Goal: Task Accomplishment & Management: Manage account settings

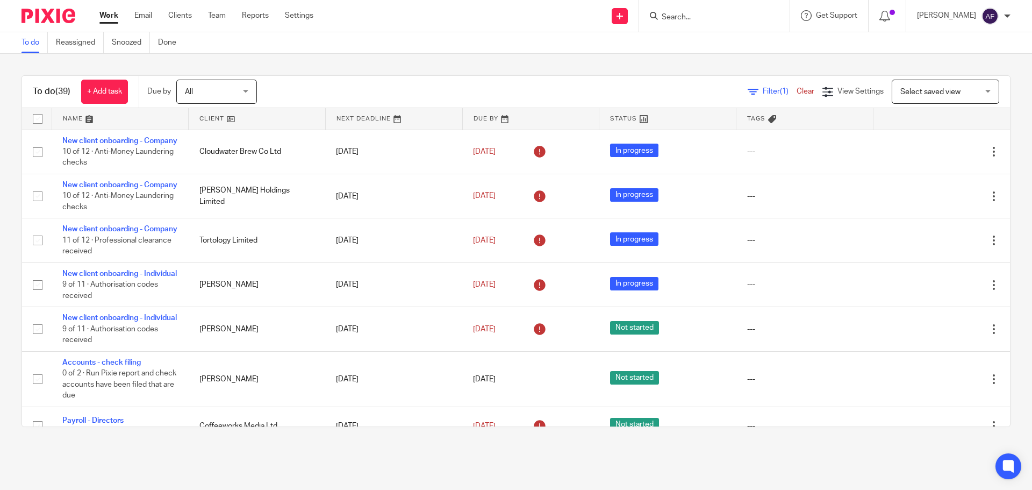
click at [686, 15] on input "Search" at bounding box center [709, 18] width 97 height 10
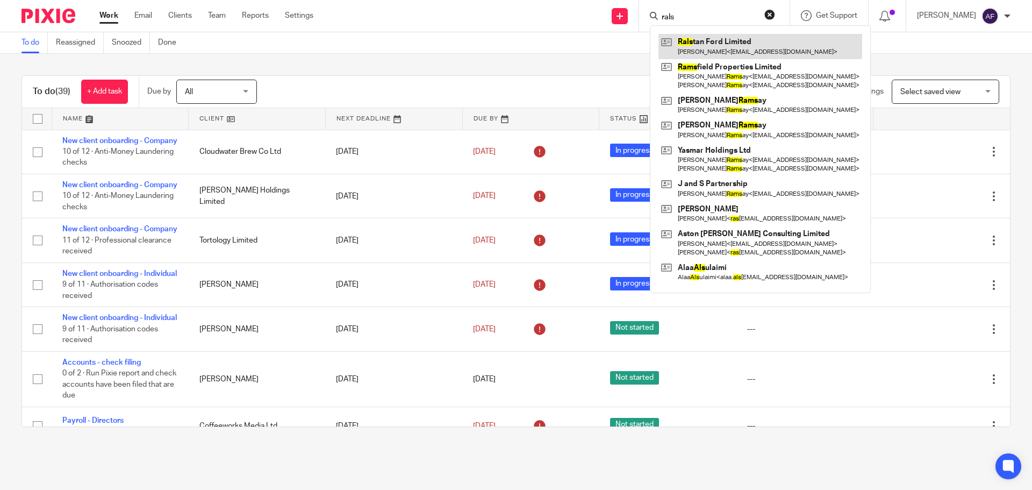
type input "rals"
click at [761, 45] on link at bounding box center [761, 46] width 204 height 25
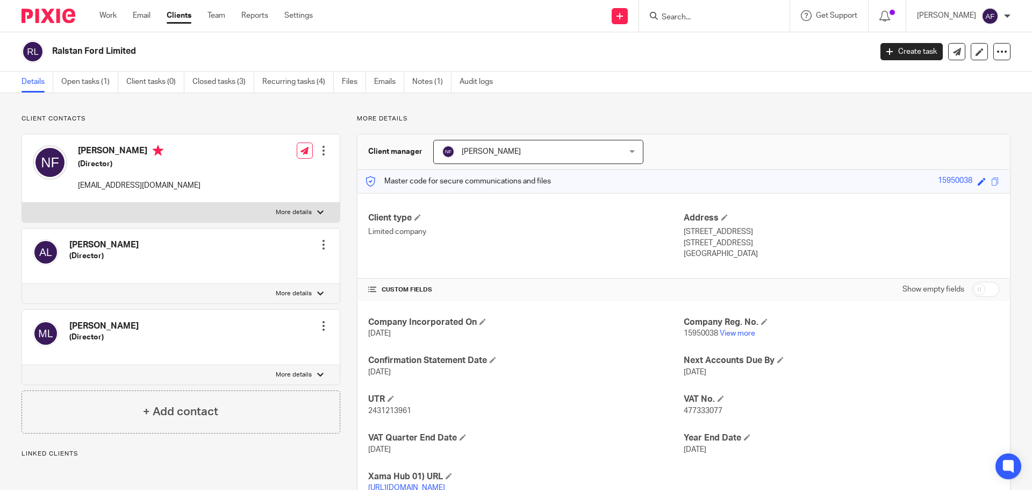
click at [975, 293] on input "checkbox" at bounding box center [985, 289] width 27 height 15
checkbox input "true"
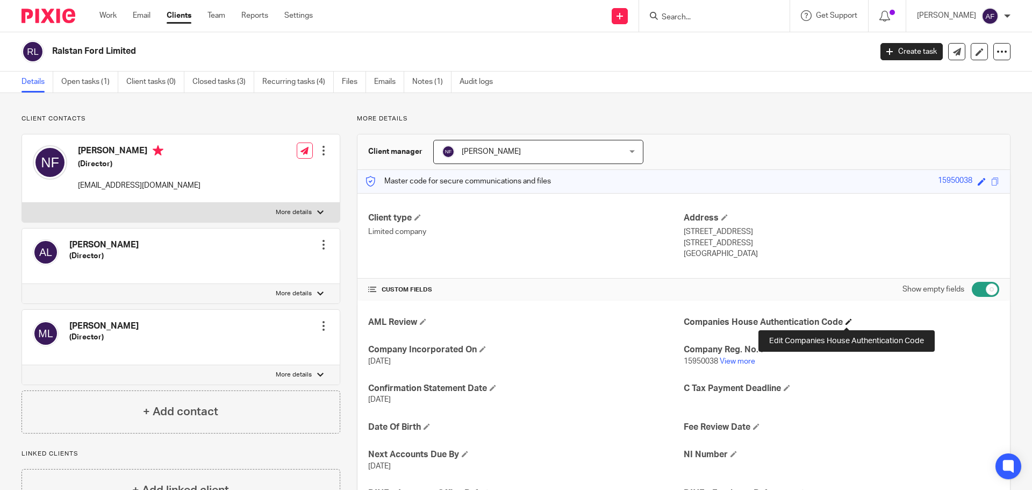
click at [846, 320] on span at bounding box center [849, 321] width 6 height 6
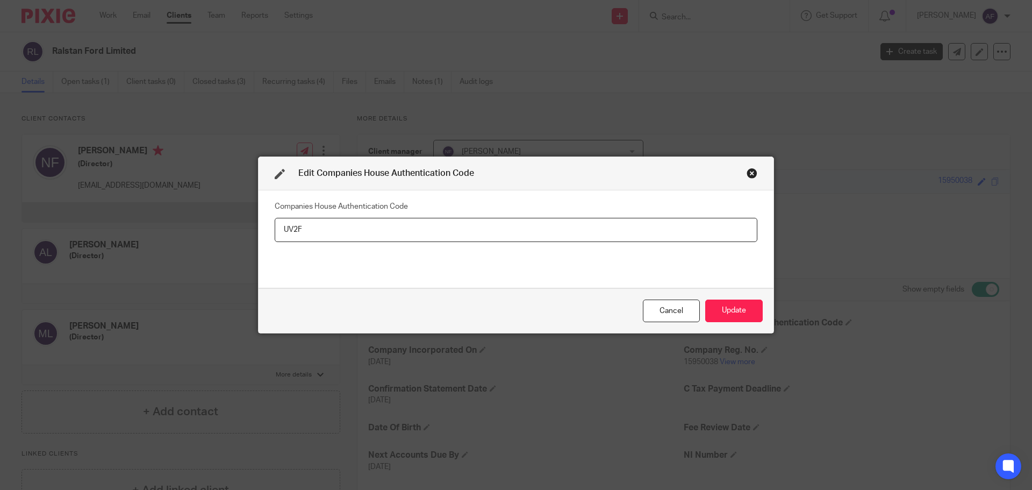
click at [830, 320] on div "Edit Companies House Authentication Code Companies House Authentication Code UV…" at bounding box center [516, 245] width 1032 height 490
drag, startPoint x: 541, startPoint y: 223, endPoint x: 251, endPoint y: 193, distance: 292.4
click at [251, 193] on div "Edit Companies House Authentication Code Companies House Authentication Code UV…" at bounding box center [516, 245] width 1032 height 490
paste input "QV"
click at [304, 229] on input "UV2FQV" at bounding box center [516, 230] width 483 height 24
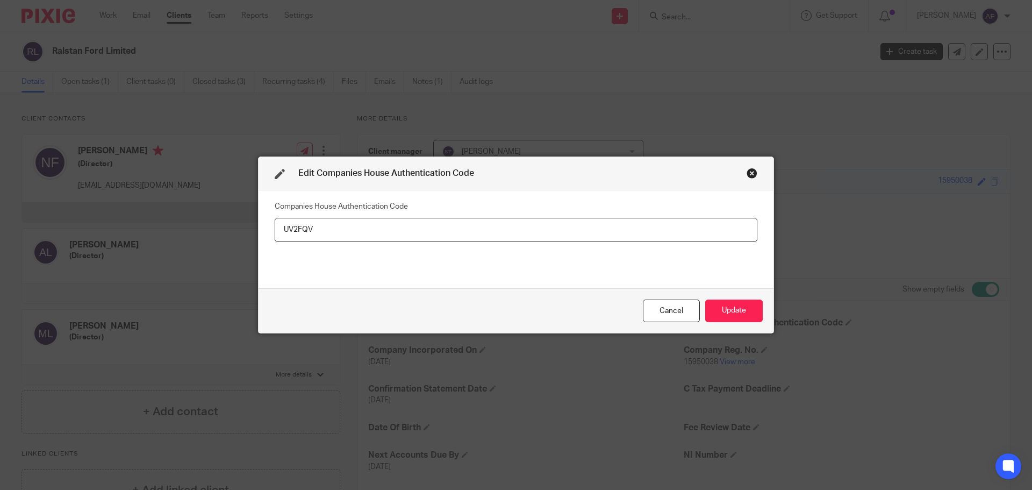
click at [304, 229] on input "UV2FQV" at bounding box center [516, 230] width 483 height 24
type input "UV2FQV"
click at [717, 310] on button "Update" at bounding box center [734, 310] width 58 height 23
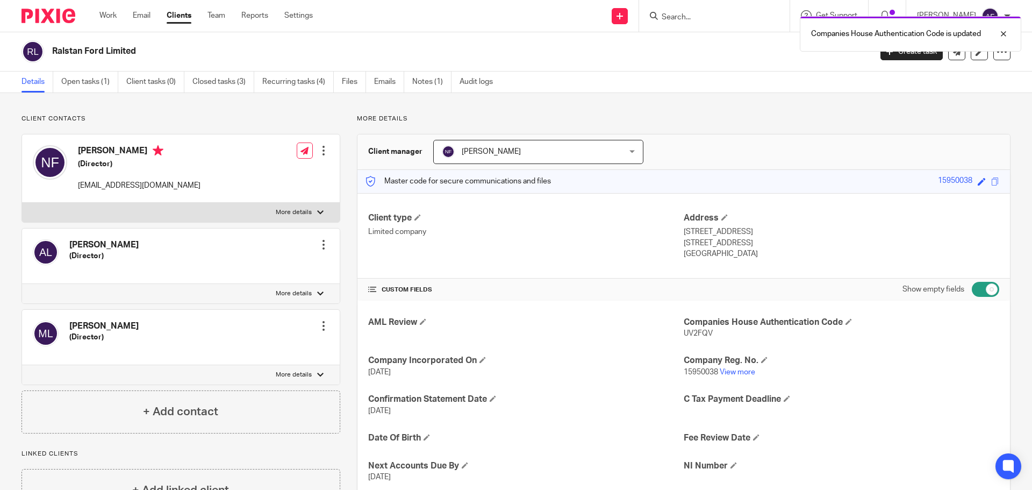
click at [972, 291] on input "checkbox" at bounding box center [985, 289] width 27 height 15
checkbox input "false"
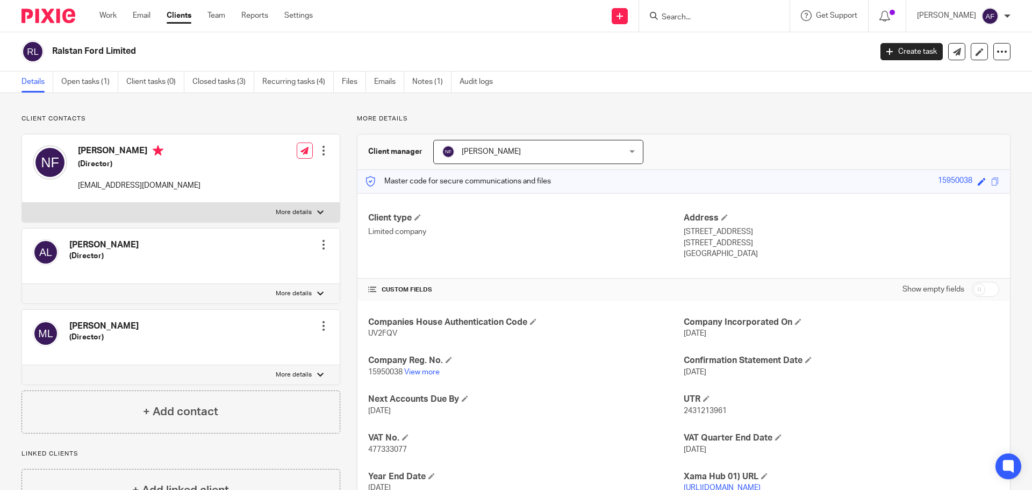
click at [679, 22] on input "Search" at bounding box center [709, 18] width 97 height 10
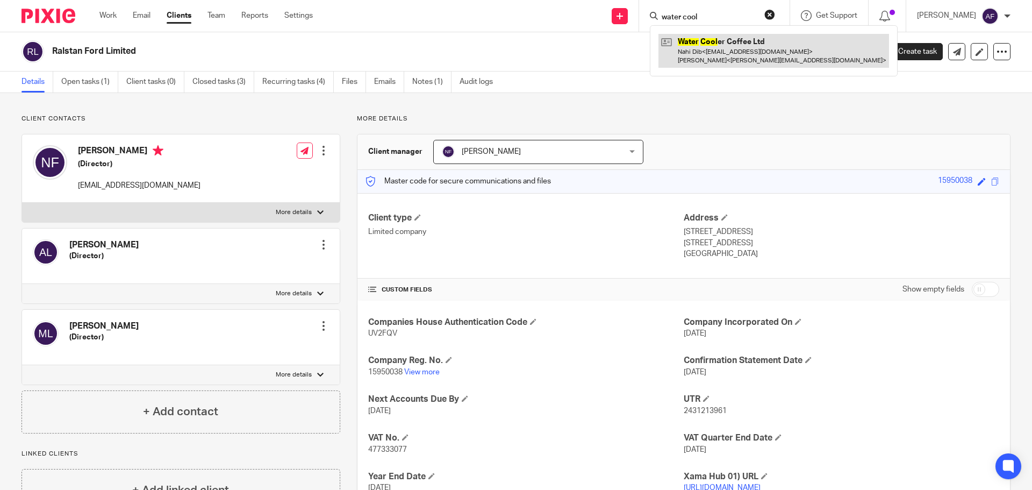
type input "water cool"
click at [708, 49] on link at bounding box center [774, 50] width 231 height 33
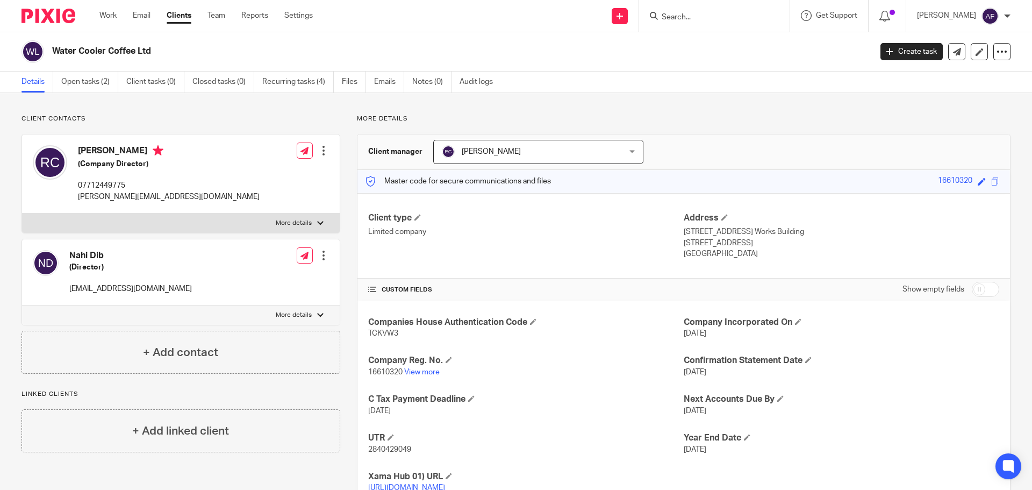
click at [445, 484] on link "https://platform.xamatech.com/portal/crm/clients/f88adf00-84d0-11f0-a01c-174cac…" at bounding box center [406, 488] width 77 height 8
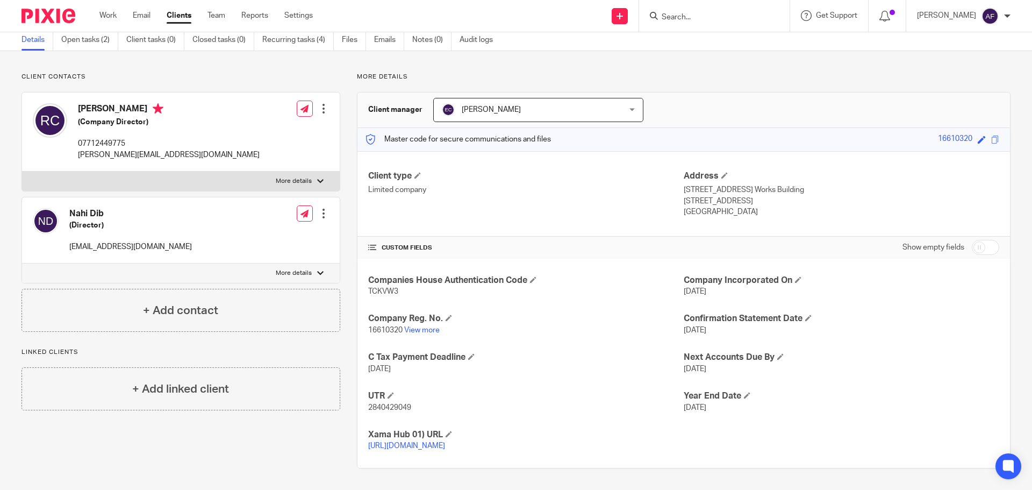
click at [112, 241] on p "dibs@dibs.live" at bounding box center [130, 246] width 123 height 11
copy div "dibs@dibs.live"
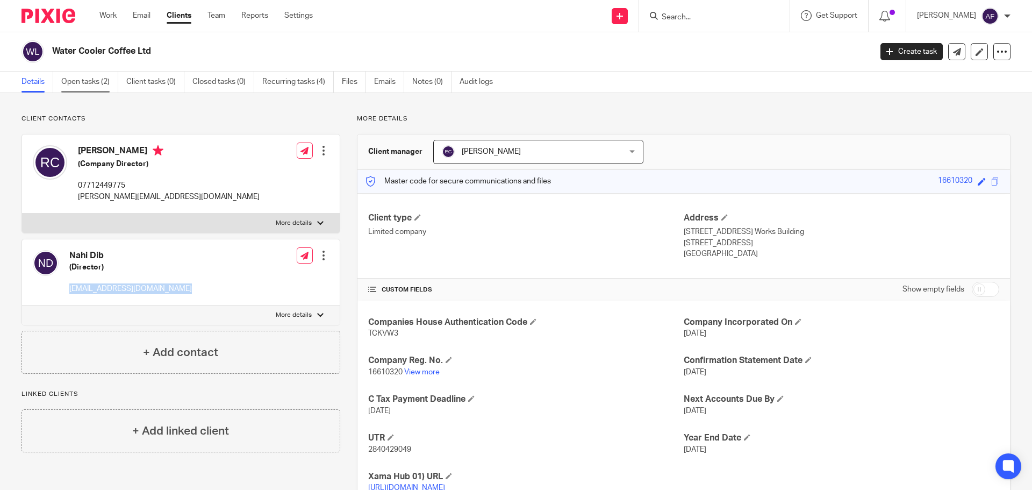
click at [99, 82] on link "Open tasks (2)" at bounding box center [89, 82] width 57 height 21
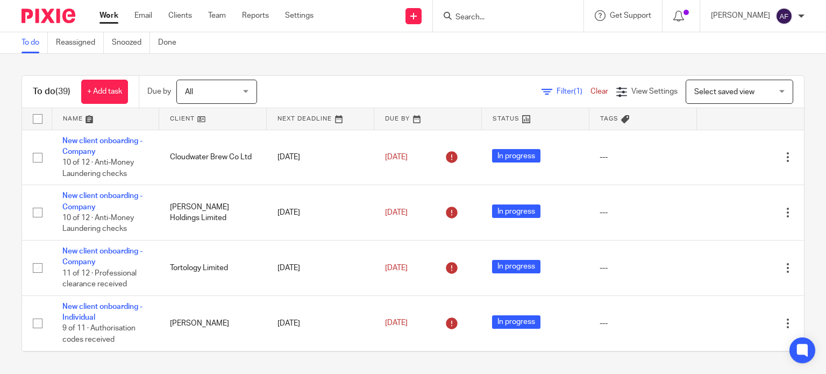
click at [486, 18] on input "Search" at bounding box center [502, 18] width 97 height 10
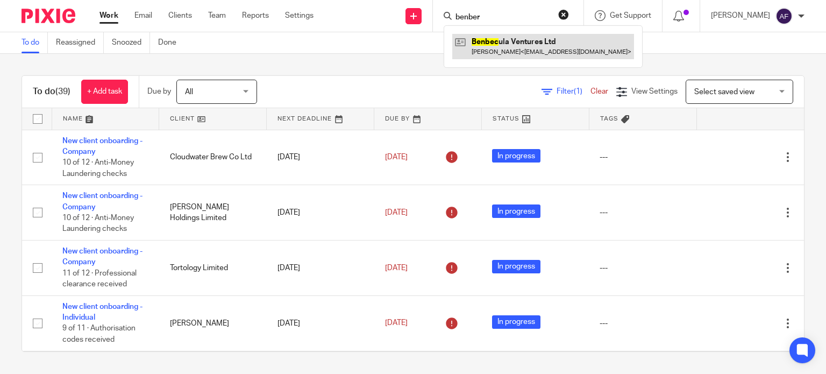
type input "benber"
click at [511, 44] on link at bounding box center [543, 46] width 182 height 25
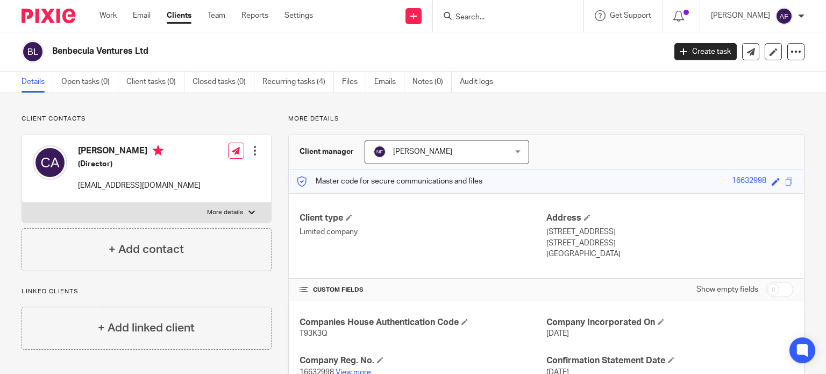
click at [481, 19] on input "Search" at bounding box center [502, 18] width 97 height 10
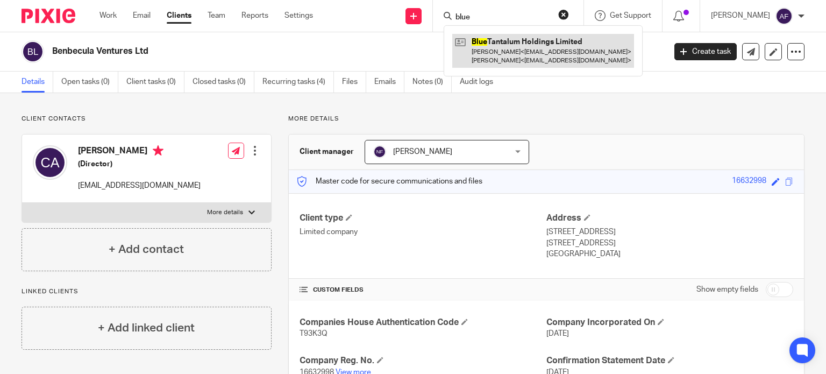
type input "blue"
click at [505, 51] on link at bounding box center [543, 50] width 182 height 33
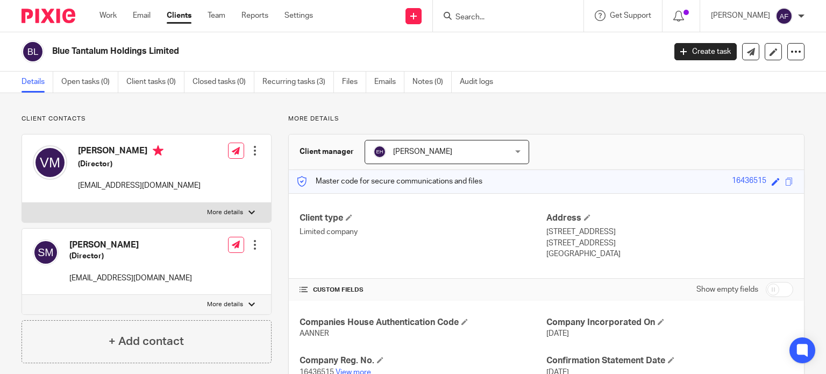
click at [513, 19] on input "Search" at bounding box center [502, 18] width 97 height 10
type input "bow lan"
click at [569, 12] on button "reset" at bounding box center [563, 14] width 11 height 11
click at [522, 23] on div at bounding box center [508, 16] width 151 height 32
click at [479, 11] on form at bounding box center [511, 15] width 115 height 13
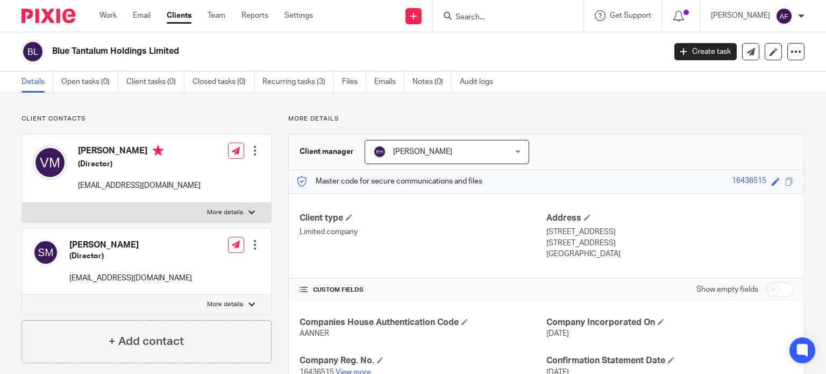
click at [487, 17] on input "Search" at bounding box center [502, 18] width 97 height 10
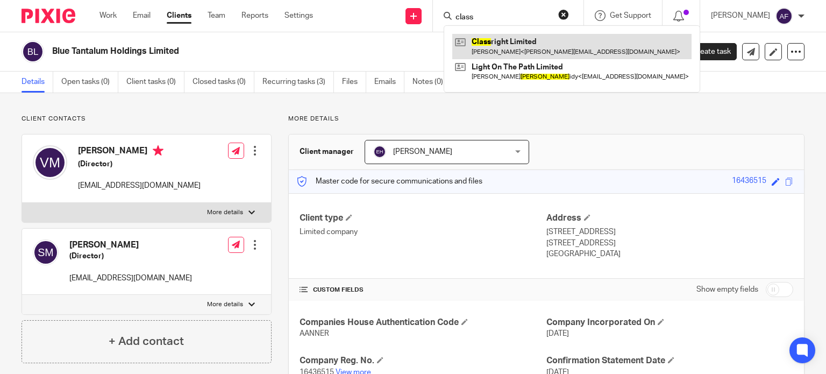
type input "class"
click at [529, 44] on link at bounding box center [571, 46] width 239 height 25
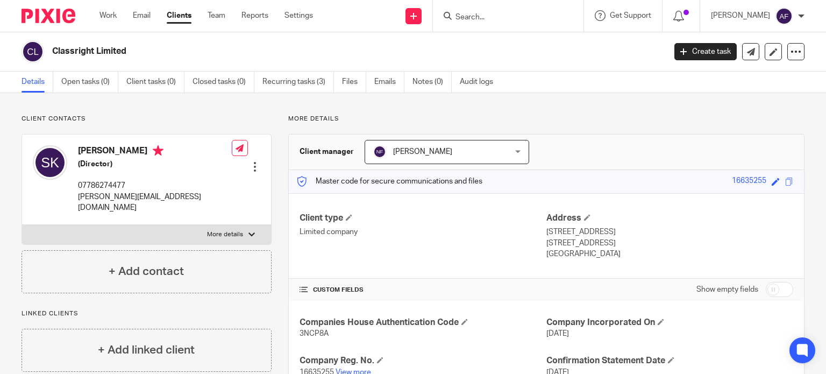
click at [482, 17] on input "Search" at bounding box center [502, 18] width 97 height 10
type input "v"
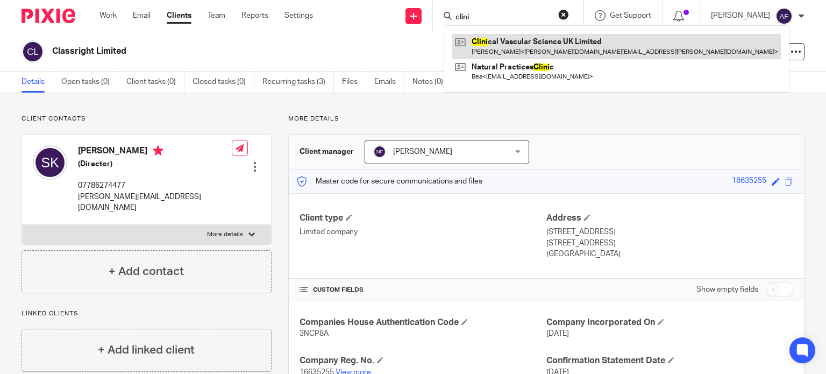
type input "clini"
click at [490, 47] on link at bounding box center [616, 46] width 329 height 25
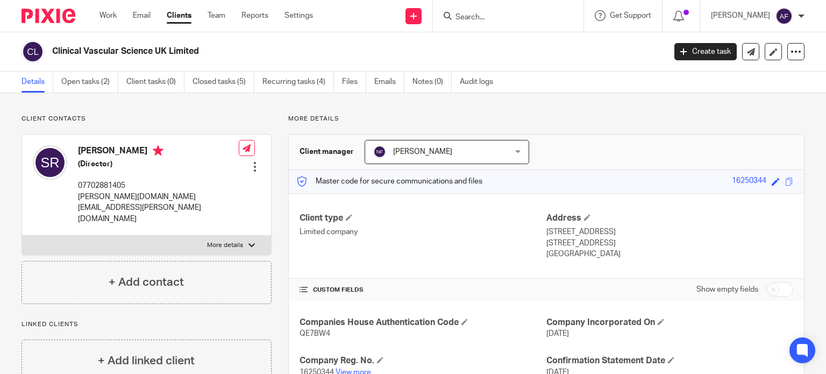
click at [490, 21] on input "Search" at bounding box center [502, 18] width 97 height 10
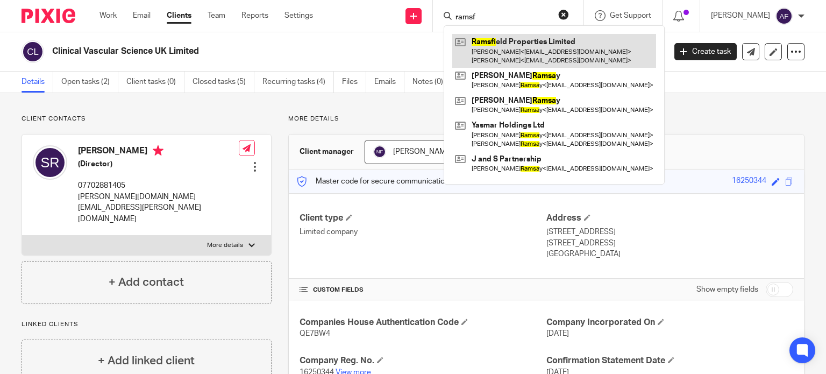
type input "ramsf"
click at [489, 62] on link at bounding box center [554, 50] width 204 height 33
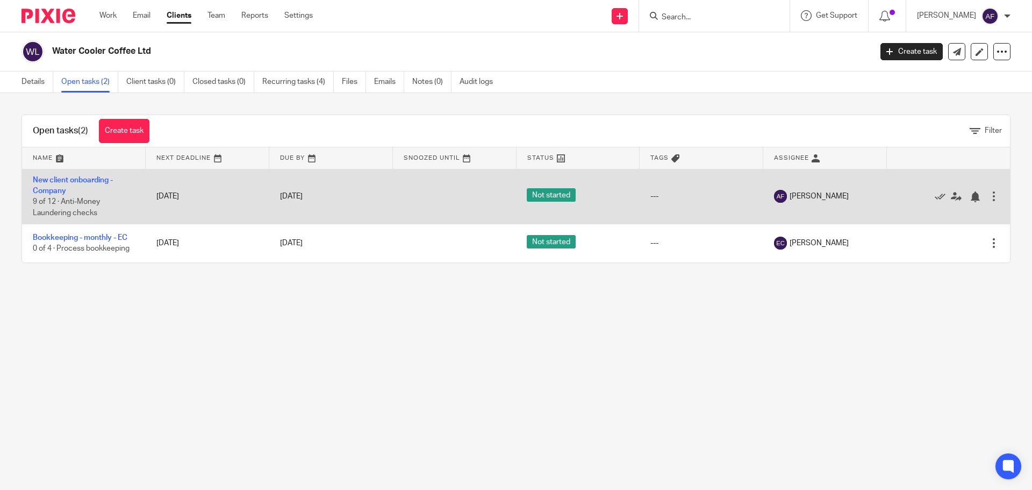
click at [45, 184] on td "New client onboarding - Company 9 of 12 · Anti-Money Laundering checks" at bounding box center [84, 196] width 124 height 55
click at [53, 190] on link "New client onboarding - Company" at bounding box center [73, 185] width 80 height 18
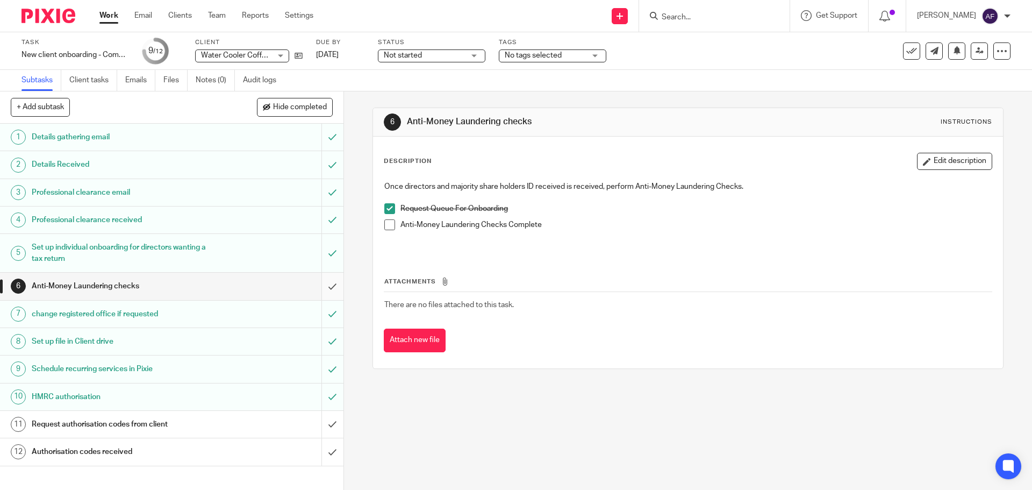
click at [384, 227] on span at bounding box center [389, 224] width 11 height 11
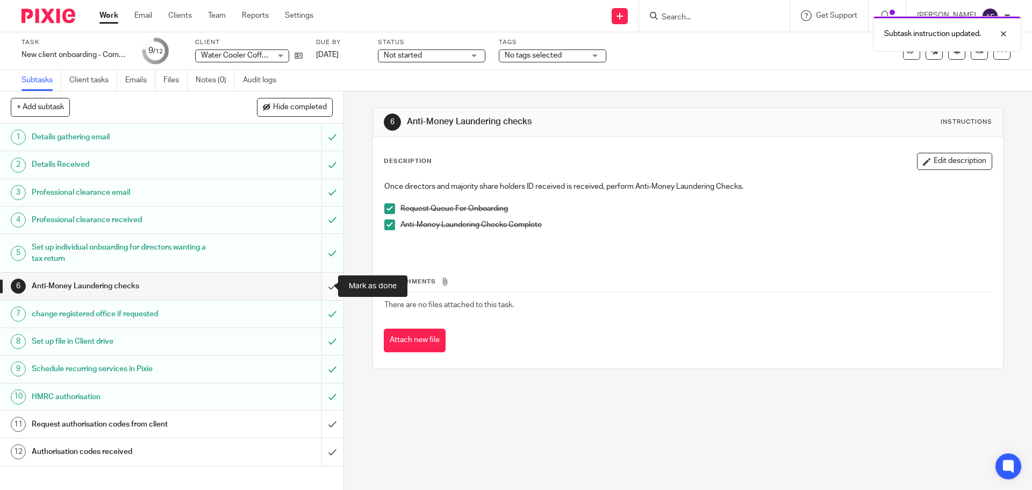
click at [323, 297] on input "submit" at bounding box center [172, 286] width 344 height 27
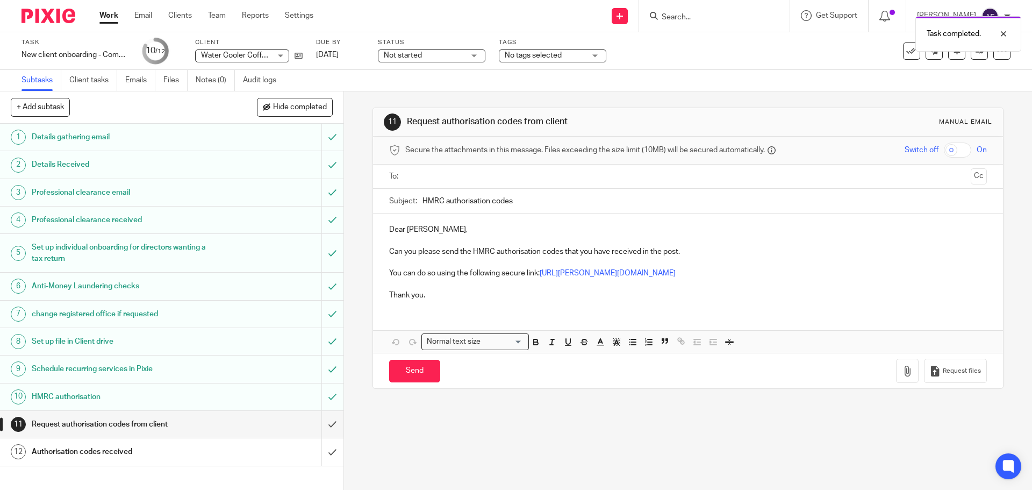
click at [696, 19] on div "Task completed." at bounding box center [768, 31] width 505 height 41
click at [676, 19] on div "Task completed." at bounding box center [768, 31] width 505 height 41
click at [676, 13] on div "Task completed." at bounding box center [768, 31] width 505 height 41
click at [683, 19] on input "Search" at bounding box center [709, 18] width 97 height 10
type input "roxbarn"
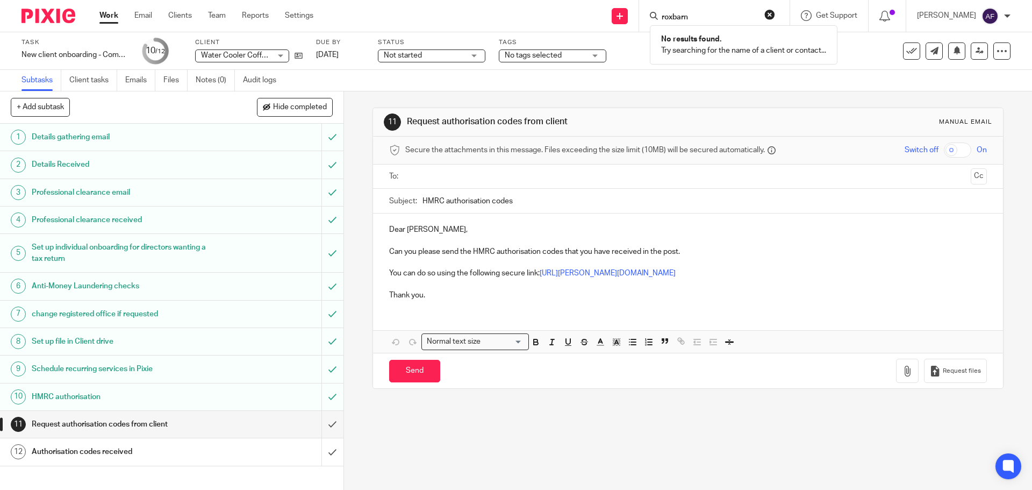
click at [775, 16] on button "reset" at bounding box center [770, 14] width 11 height 11
drag, startPoint x: 104, startPoint y: 15, endPoint x: 131, endPoint y: 17, distance: 26.4
click at [104, 15] on link "Work" at bounding box center [108, 15] width 19 height 11
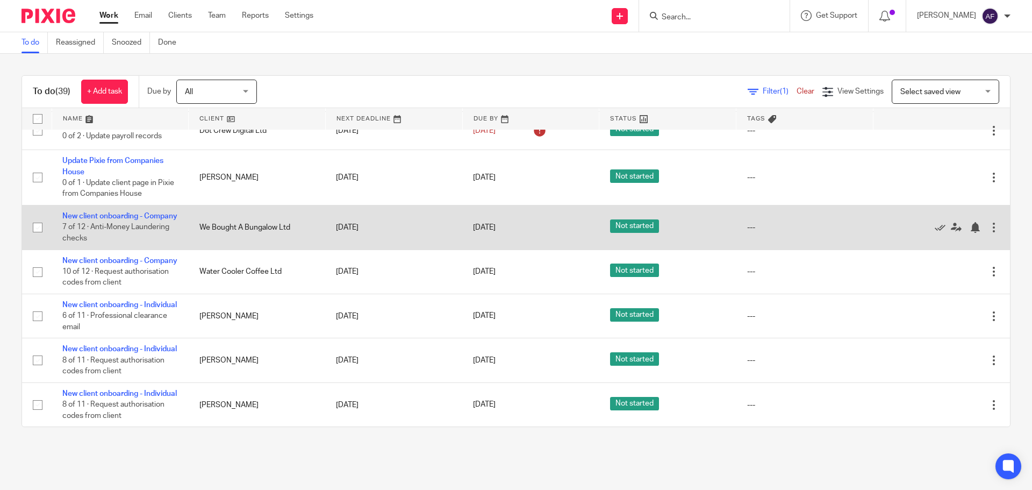
scroll to position [1403, 0]
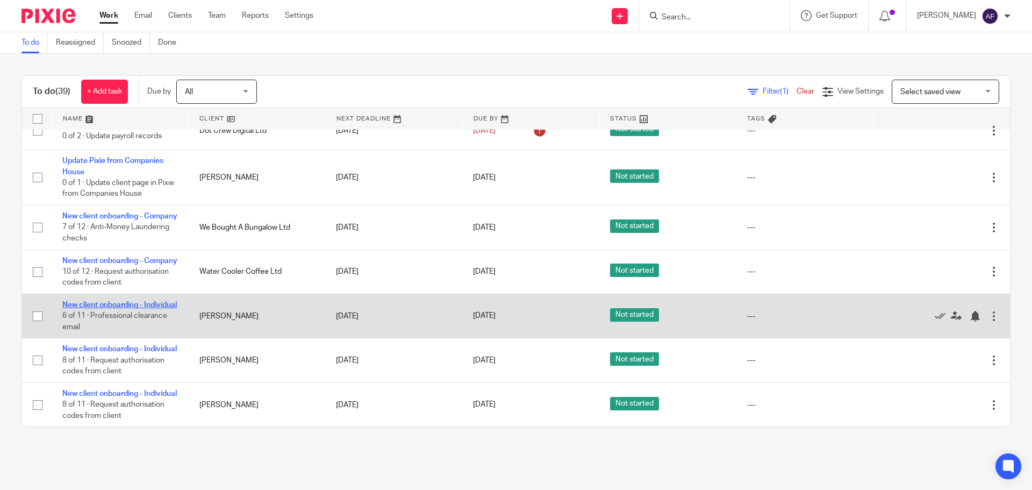
click at [131, 301] on link "New client onboarding - Individual" at bounding box center [119, 305] width 115 height 8
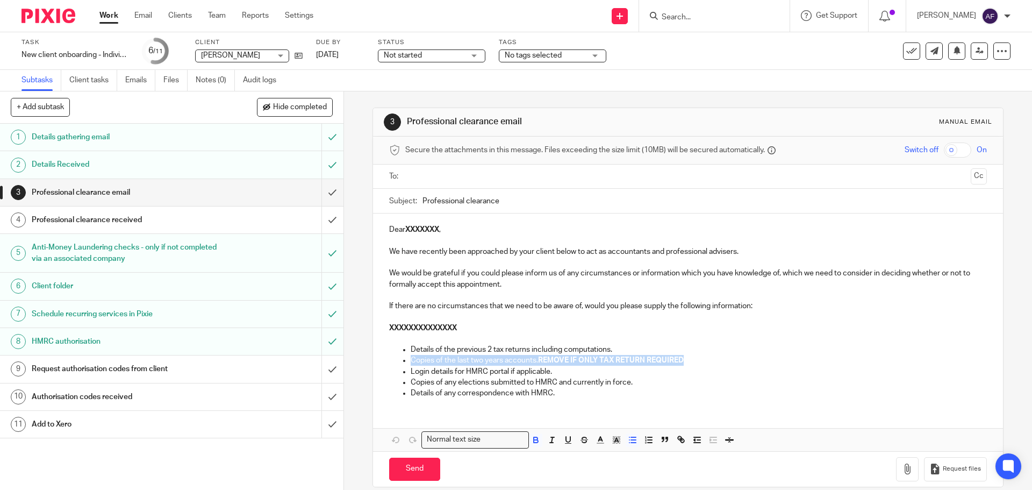
drag, startPoint x: 691, startPoint y: 359, endPoint x: 410, endPoint y: 358, distance: 281.2
click at [411, 358] on p "Copies of the last two years accounts. REMOVE IF ONLY TAX RETURN REQUIRED" at bounding box center [699, 360] width 576 height 11
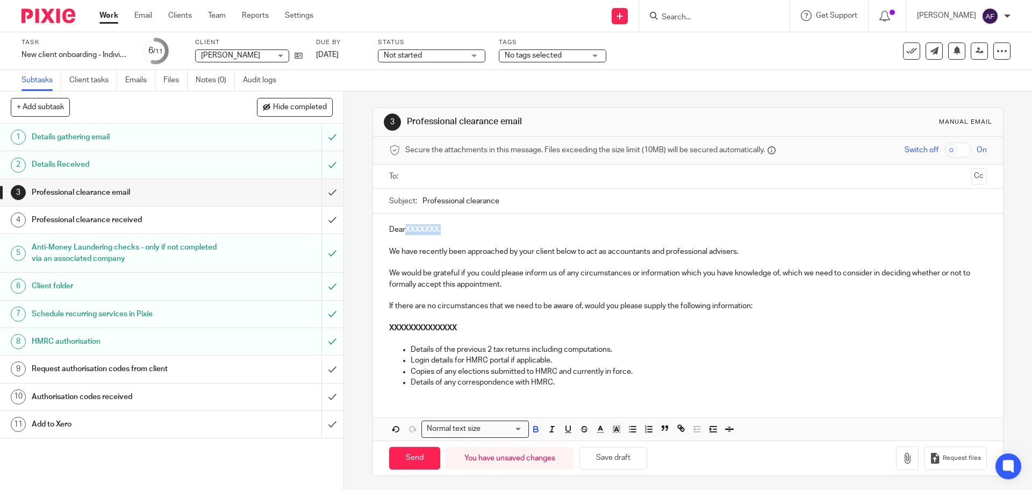
drag, startPoint x: 445, startPoint y: 232, endPoint x: 404, endPoint y: 232, distance: 40.3
click at [404, 232] on p "Dear XXXXXXX ," at bounding box center [687, 229] width 597 height 11
click at [410, 229] on strong "Jane" at bounding box center [435, 230] width 61 height 8
click at [420, 246] on p "We have recently been approached by your client below to act as accountants and…" at bounding box center [687, 251] width 597 height 11
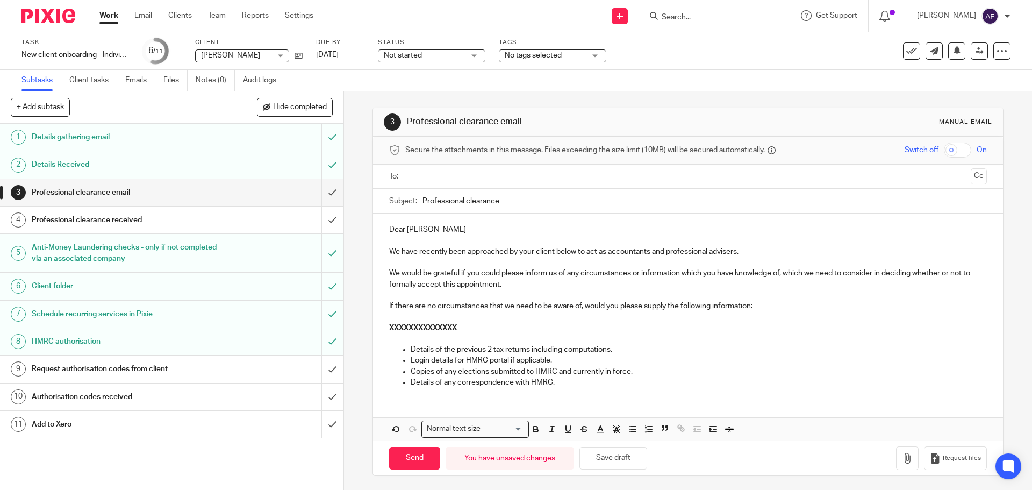
click at [411, 231] on p "Dear Jane" at bounding box center [687, 229] width 597 height 11
click at [552, 251] on p "We have recently been approached by your client below to act as accountants and…" at bounding box center [687, 251] width 597 height 11
click at [298, 56] on icon at bounding box center [299, 56] width 8 height 8
click at [417, 327] on strong "XXXXXXXXXXXXXX" at bounding box center [423, 328] width 68 height 8
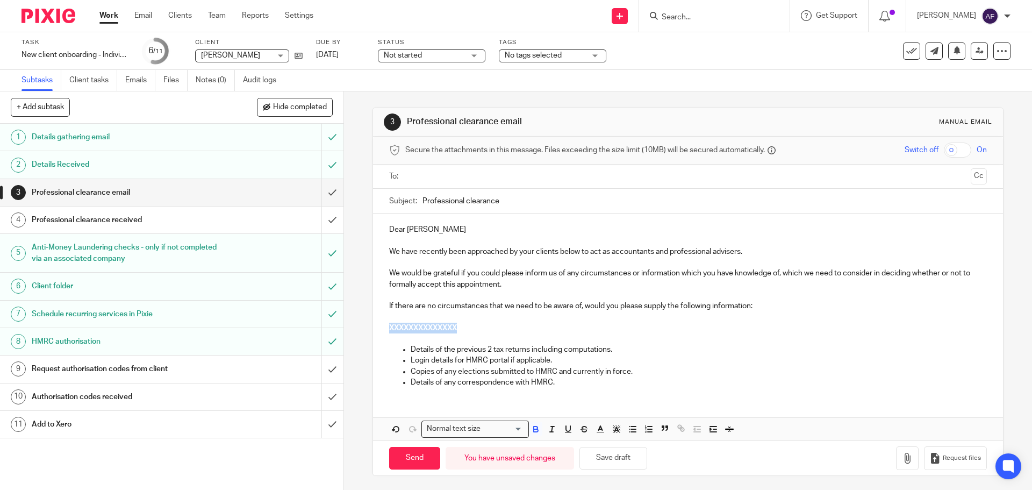
click at [417, 327] on strong "XXXXXXXXXXXXXX" at bounding box center [423, 328] width 68 height 8
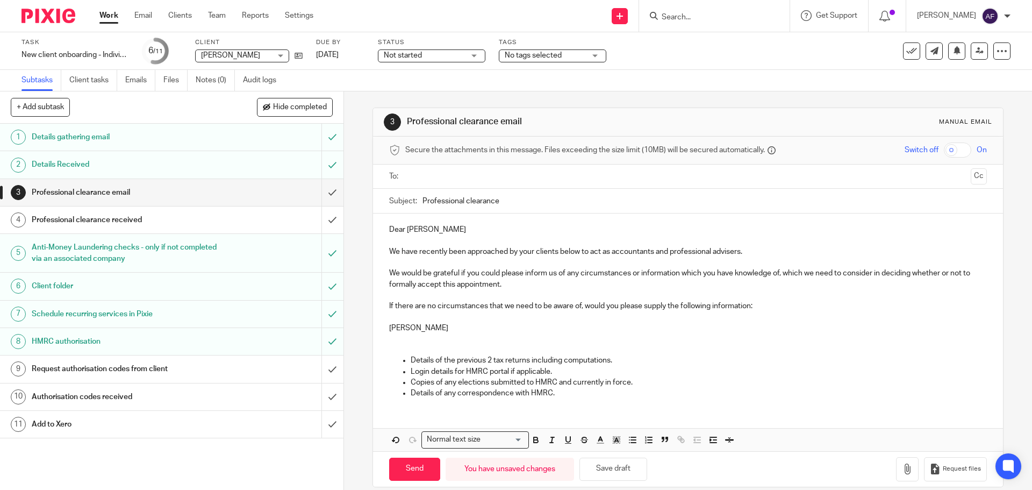
click at [470, 325] on p "[PERSON_NAME]" at bounding box center [687, 328] width 597 height 11
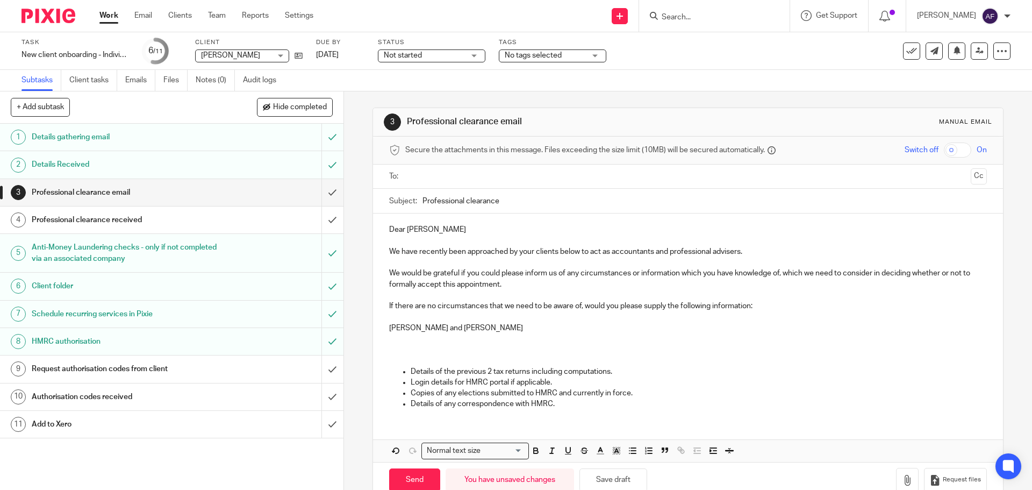
click at [482, 325] on p "Michael Cummings and Michael Cummings" at bounding box center [687, 328] width 597 height 11
click at [489, 335] on p at bounding box center [687, 338] width 597 height 11
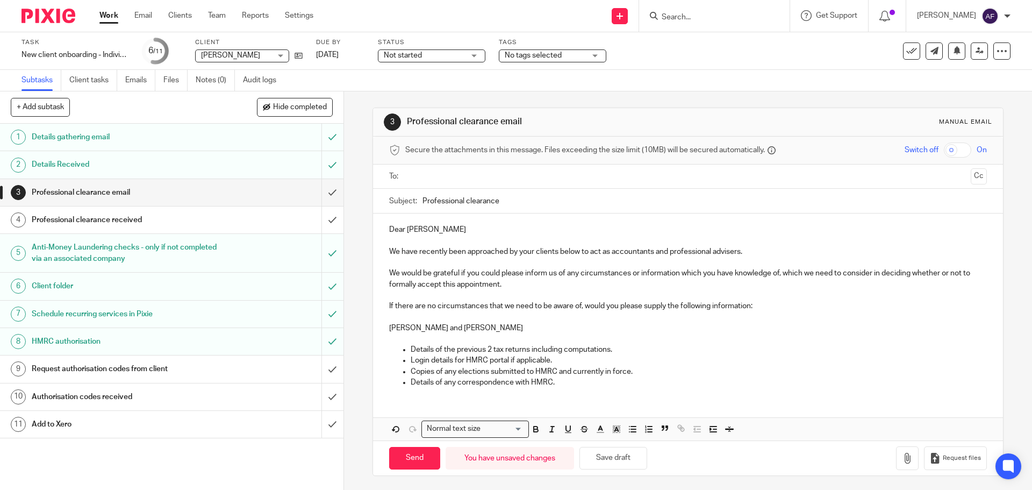
click at [466, 202] on input "Professional clearance" at bounding box center [705, 201] width 564 height 24
click at [516, 203] on input "Professional Clearance" at bounding box center [705, 201] width 564 height 24
click at [531, 254] on p "We have recently been approached by your clients below to act as accountants an…" at bounding box center [687, 251] width 597 height 11
click at [536, 205] on input "Professional Clearance - Mr & MrsCummings" at bounding box center [705, 201] width 564 height 24
click at [544, 235] on p at bounding box center [687, 240] width 597 height 11
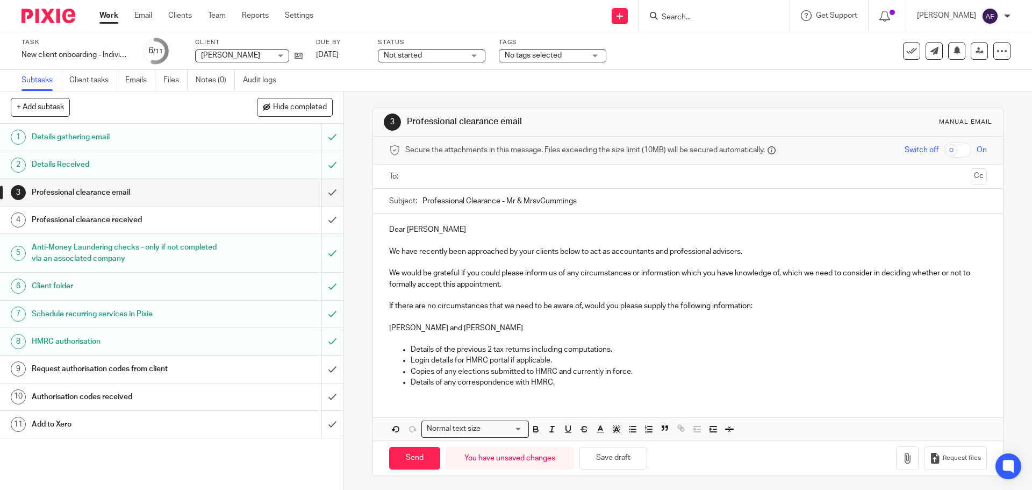
click at [537, 202] on input "Professional Clearance - Mr & MrsvCummings" at bounding box center [705, 201] width 564 height 24
type input "Professional Clearance - Mr & Mrs Cummings"
click at [559, 255] on p "We have recently been approached by your clients below to act as accountants an…" at bounding box center [687, 251] width 597 height 11
click at [439, 177] on input "text" at bounding box center [687, 176] width 557 height 12
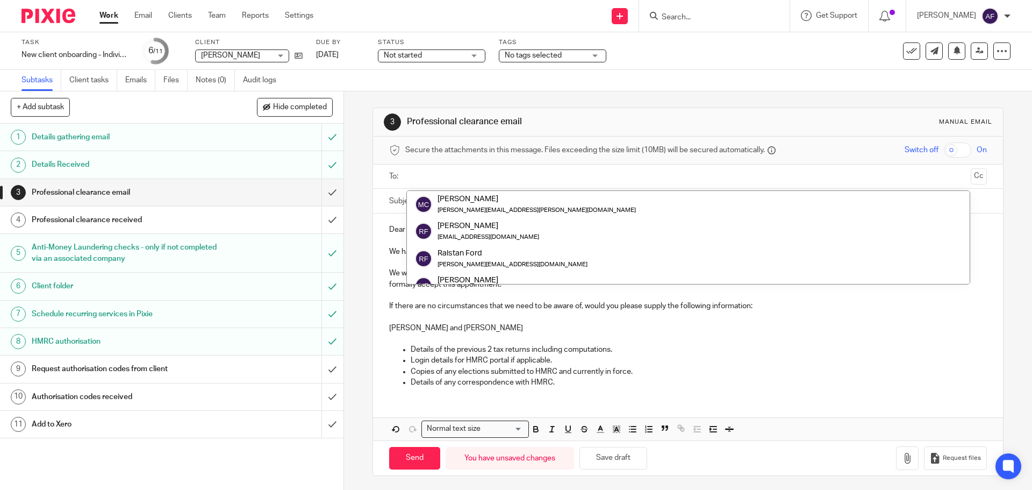
paste input "Ruth.James@nolanjames.co.uk"
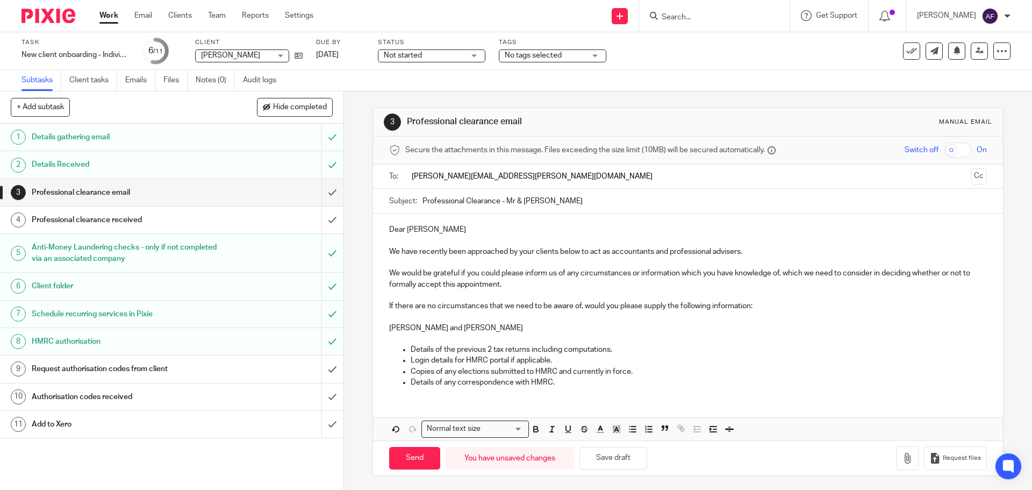
type input "Ruth.James@nolanjames.co.uk"
click at [465, 253] on p "We have recently been approached by your clients below to act as accountants an…" at bounding box center [687, 253] width 597 height 11
click at [418, 454] on input "Send" at bounding box center [414, 460] width 51 height 23
type input "Sent"
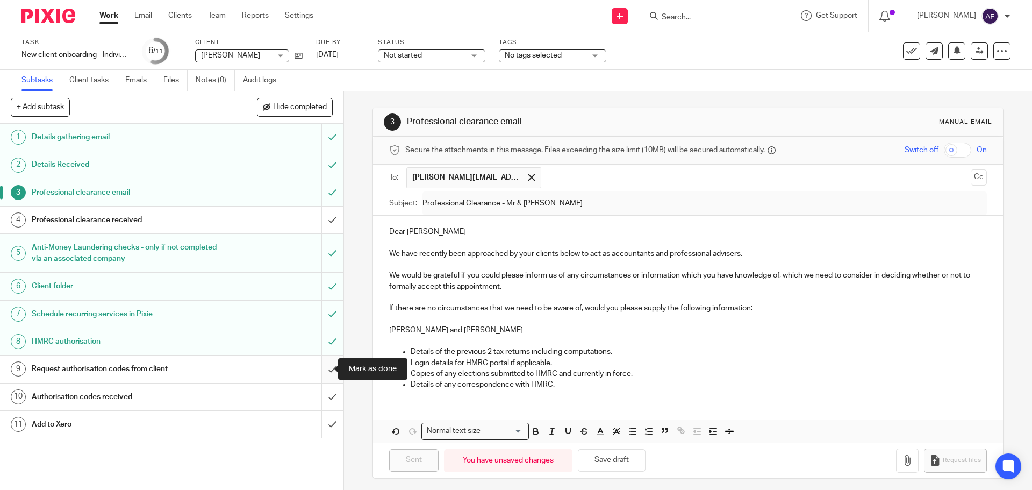
click at [317, 372] on input "submit" at bounding box center [172, 368] width 344 height 27
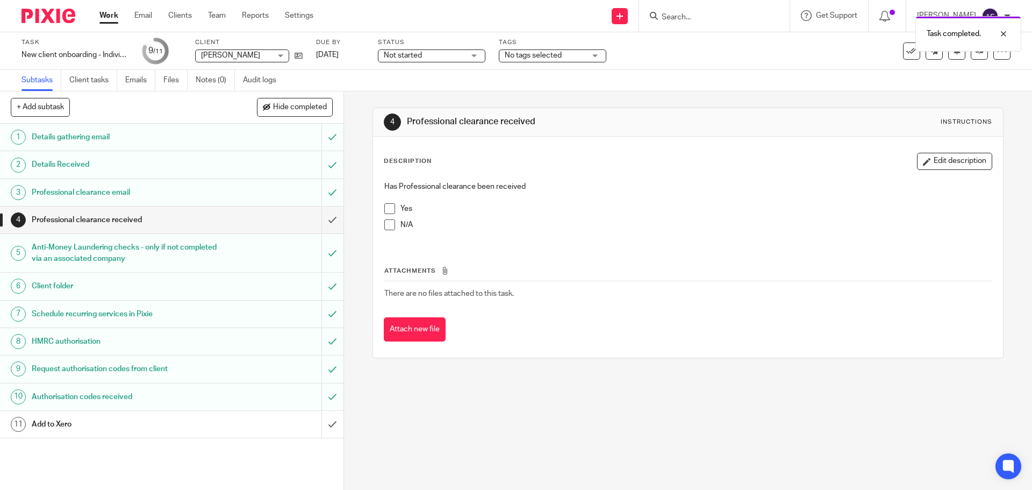
click at [117, 19] on link "Work" at bounding box center [108, 15] width 19 height 11
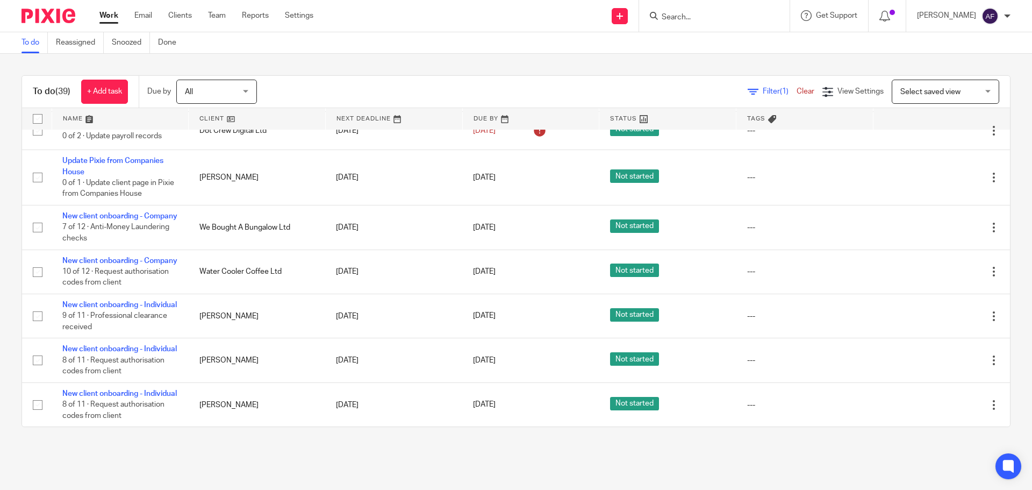
scroll to position [1403, 0]
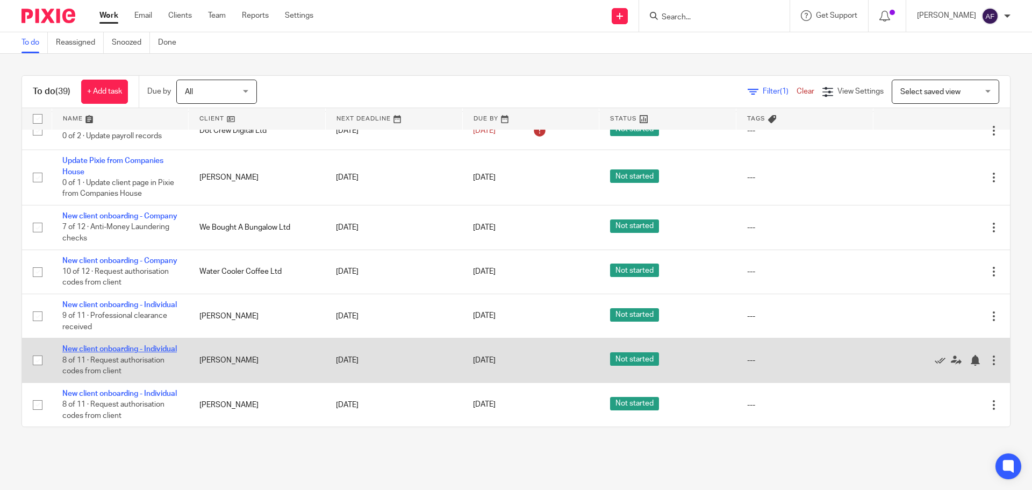
click at [87, 345] on link "New client onboarding - Individual" at bounding box center [119, 349] width 115 height 8
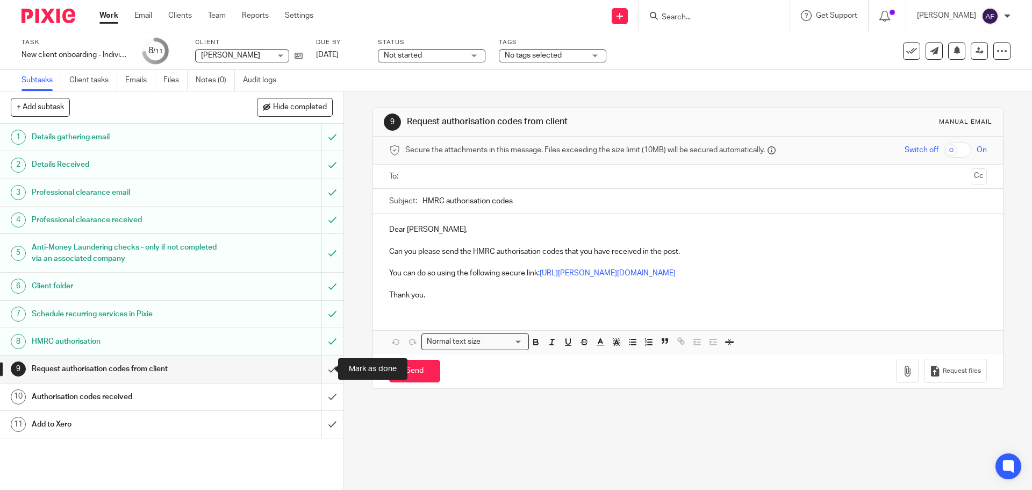
click at [320, 372] on input "submit" at bounding box center [172, 368] width 344 height 27
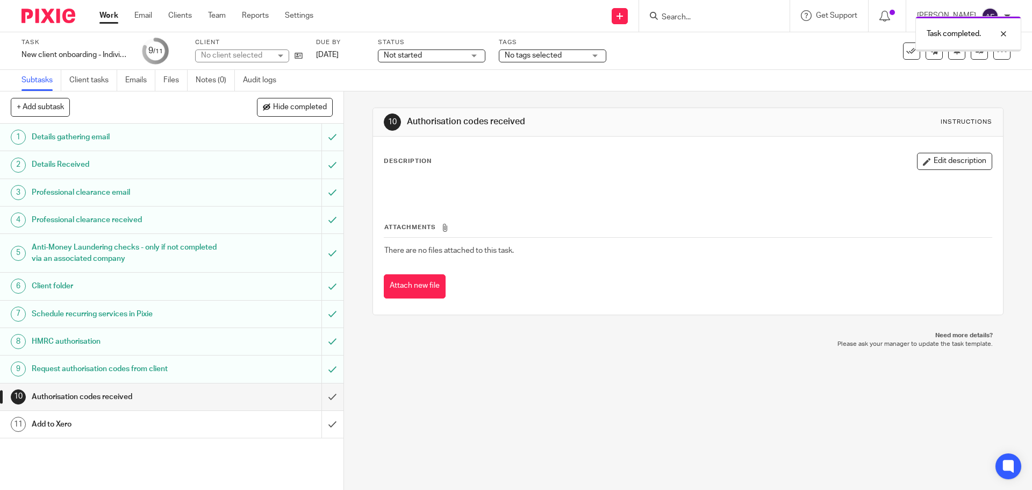
click at [322, 400] on input "submit" at bounding box center [172, 396] width 344 height 27
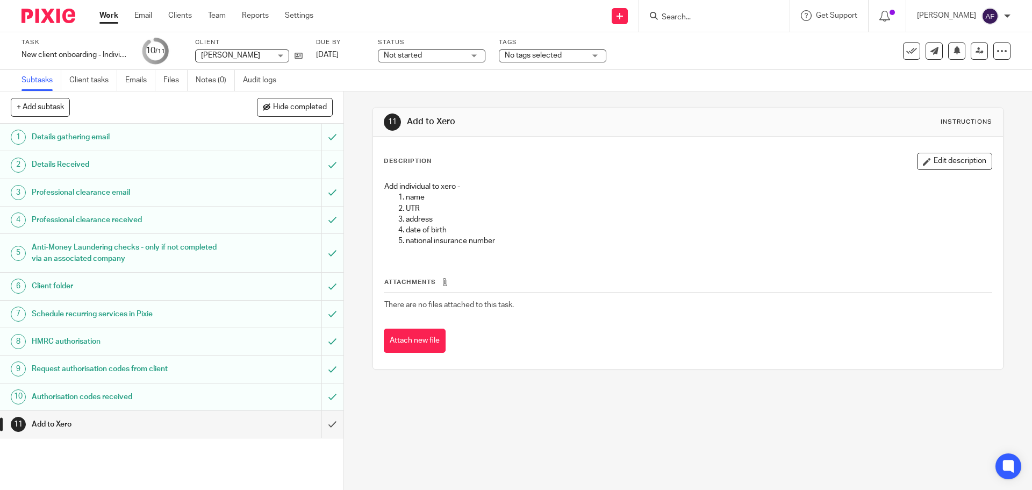
click at [106, 18] on link "Work" at bounding box center [108, 15] width 19 height 11
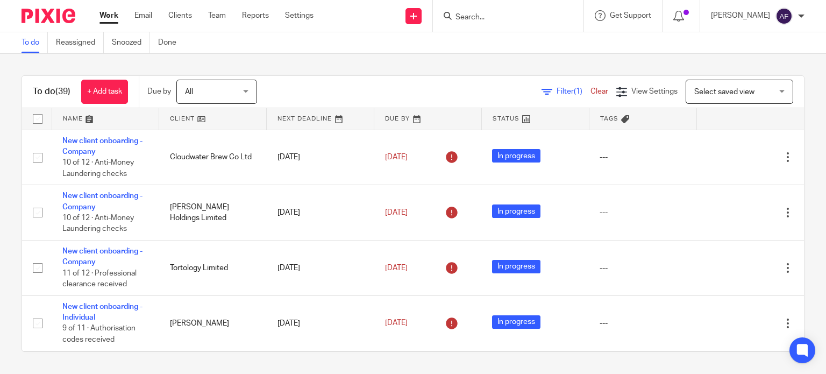
drag, startPoint x: 550, startPoint y: 91, endPoint x: 544, endPoint y: 89, distance: 6.3
click at [557, 91] on span "Filter (1)" at bounding box center [574, 92] width 34 height 8
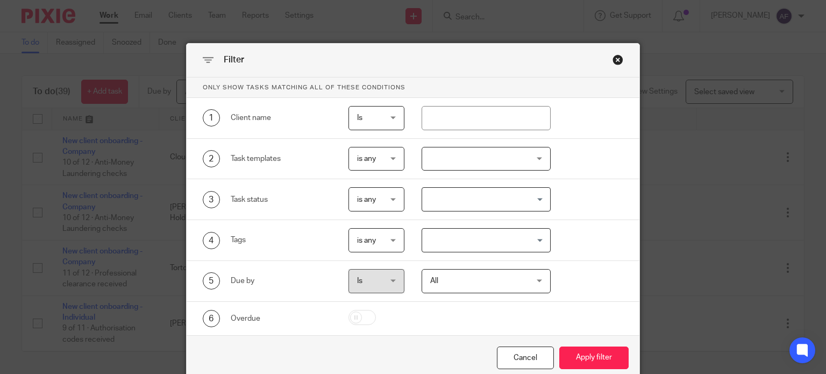
click at [463, 162] on div at bounding box center [486, 159] width 129 height 24
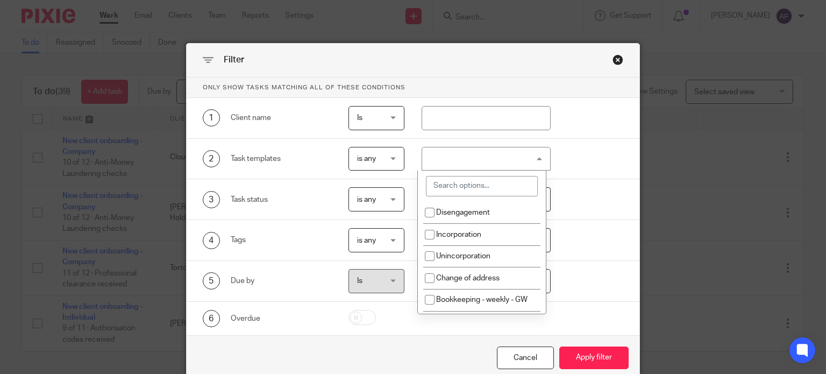
click at [462, 178] on input "search" at bounding box center [482, 186] width 112 height 20
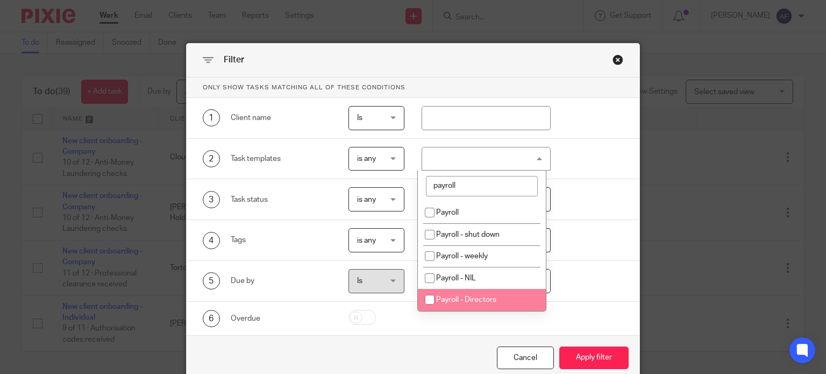
type input "payroll"
click at [505, 302] on li "Payroll - Directors" at bounding box center [482, 300] width 128 height 22
checkbox input "true"
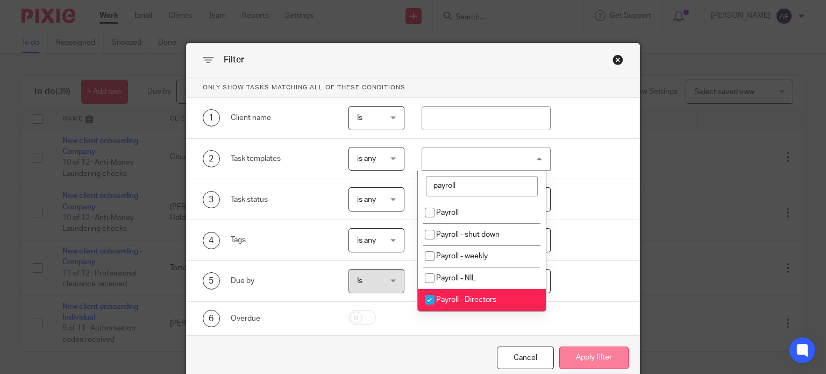
click at [574, 356] on button "Apply filter" at bounding box center [593, 357] width 69 height 23
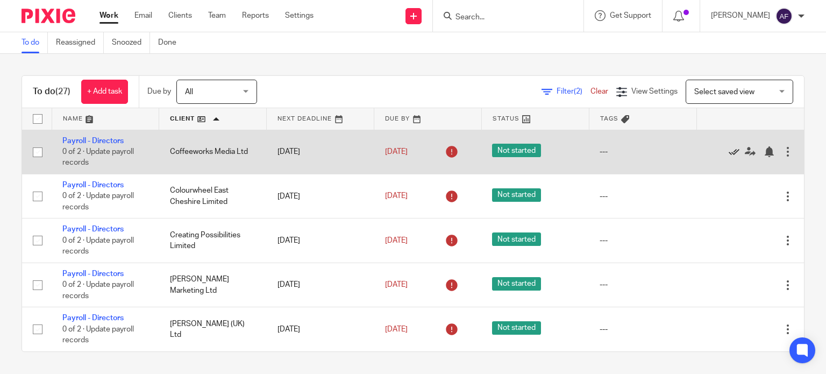
click at [729, 150] on icon at bounding box center [734, 151] width 11 height 11
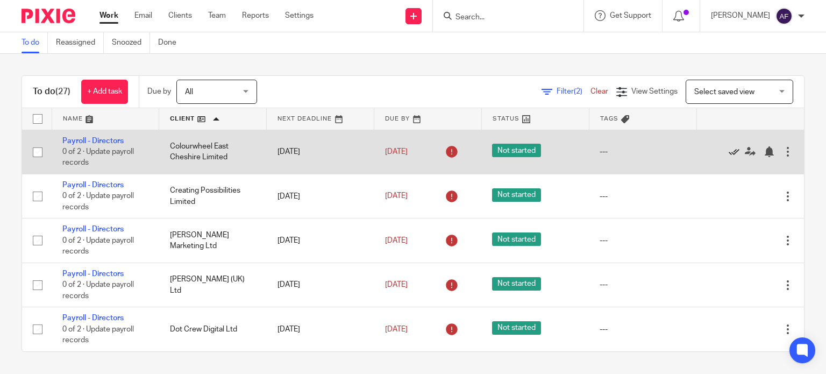
click at [729, 150] on icon at bounding box center [734, 151] width 11 height 11
click at [729, 151] on icon at bounding box center [734, 151] width 11 height 11
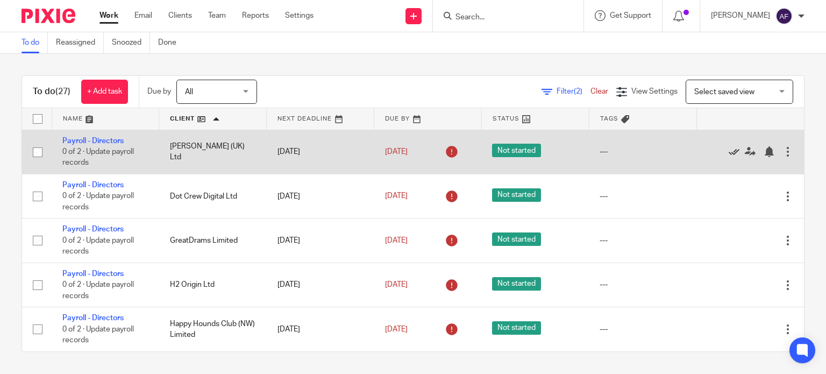
click at [729, 152] on icon at bounding box center [734, 151] width 11 height 11
click at [729, 151] on icon at bounding box center [734, 151] width 11 height 11
click at [729, 152] on icon at bounding box center [734, 151] width 11 height 11
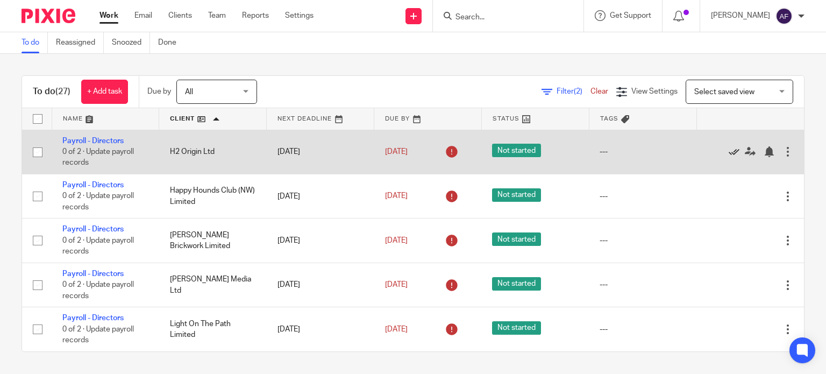
click at [729, 151] on icon at bounding box center [734, 151] width 11 height 11
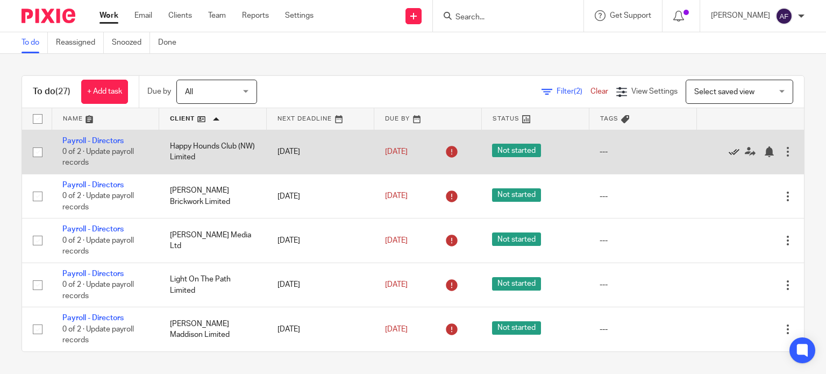
click at [729, 151] on icon at bounding box center [734, 151] width 11 height 11
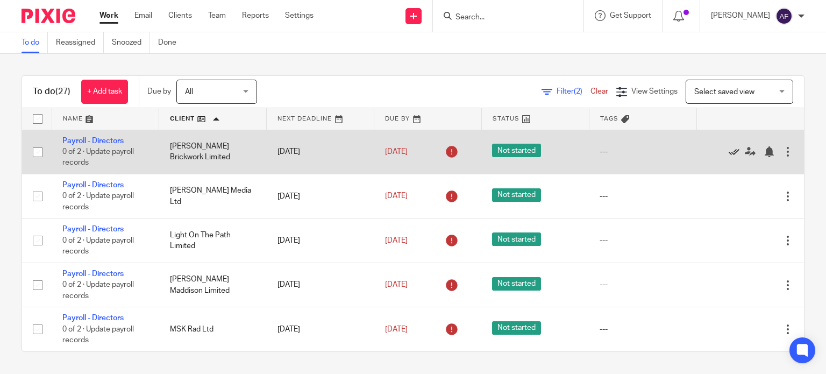
click at [729, 155] on icon at bounding box center [734, 151] width 11 height 11
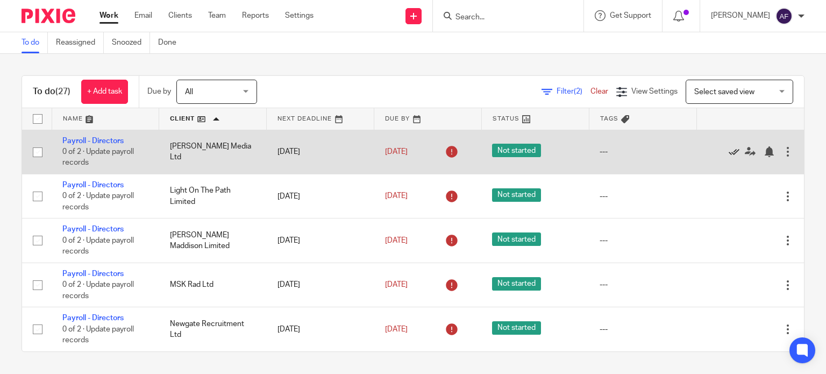
click at [729, 154] on icon at bounding box center [734, 151] width 11 height 11
click at [707, 151] on div at bounding box center [744, 151] width 75 height 11
click at [729, 153] on icon at bounding box center [734, 151] width 11 height 11
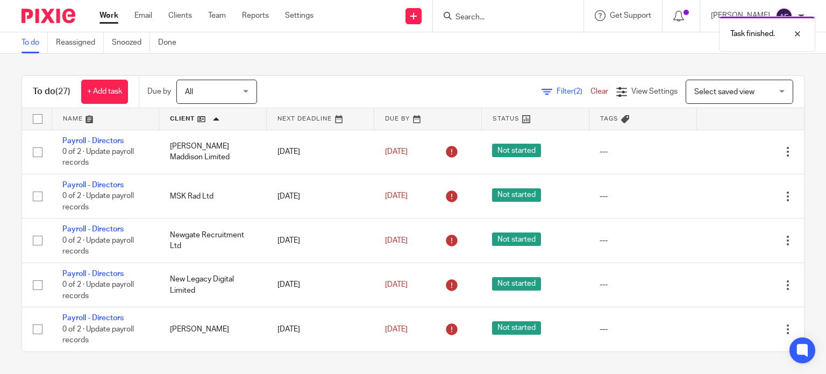
click at [557, 92] on span "Filter (2)" at bounding box center [574, 92] width 34 height 8
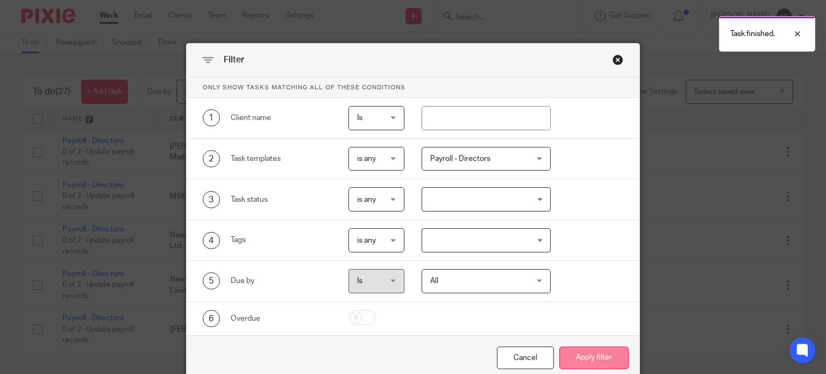
click at [610, 363] on button "Apply filter" at bounding box center [593, 357] width 69 height 23
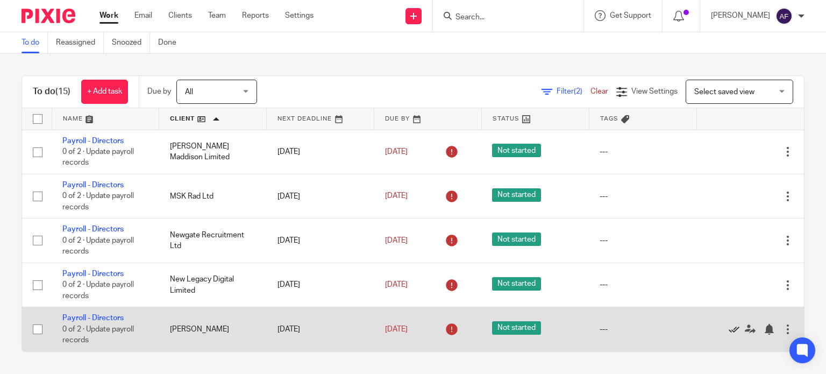
click at [729, 331] on icon at bounding box center [734, 329] width 11 height 11
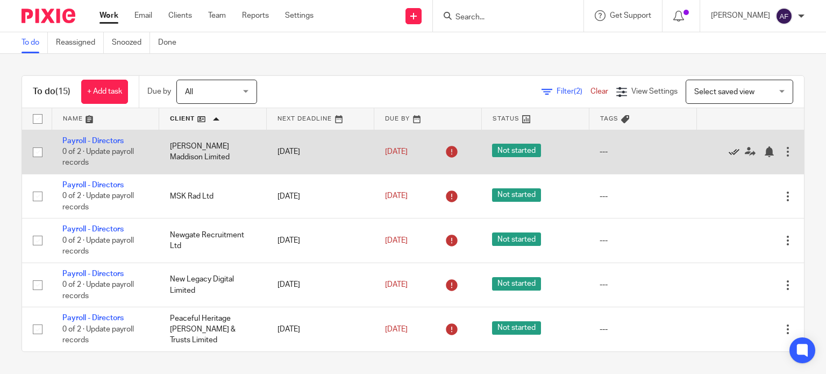
click at [729, 150] on icon at bounding box center [734, 151] width 11 height 11
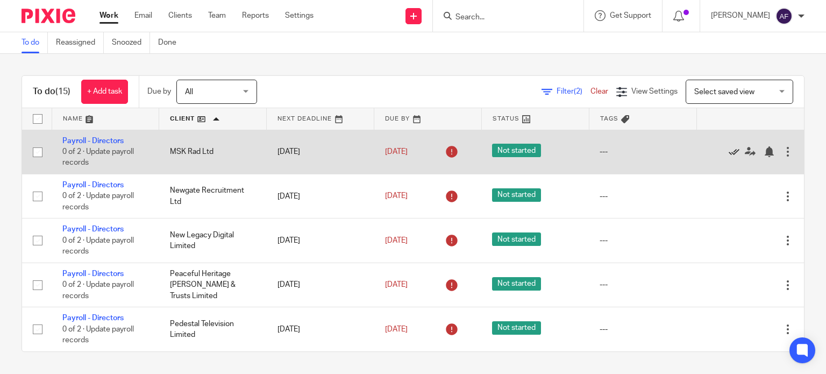
click at [729, 153] on icon at bounding box center [734, 151] width 11 height 11
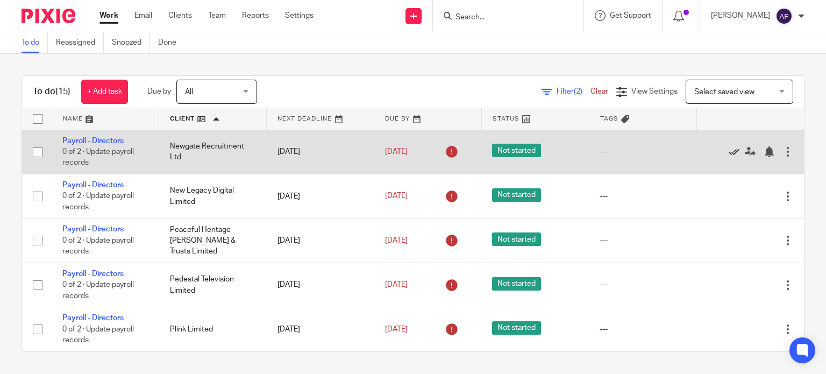
click at [729, 153] on icon at bounding box center [734, 151] width 11 height 11
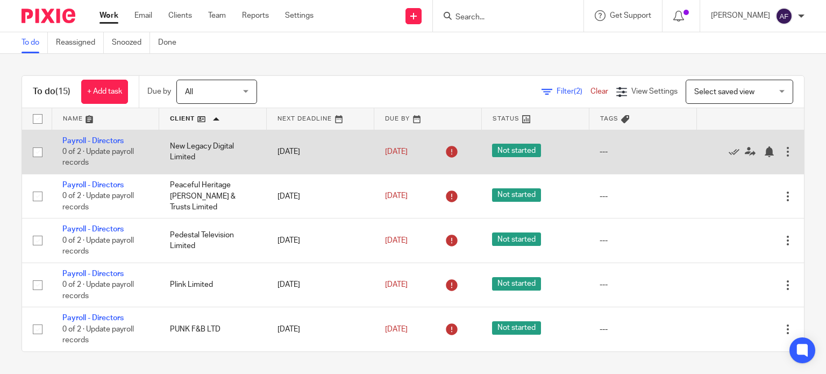
drag, startPoint x: 579, startPoint y: 167, endPoint x: 562, endPoint y: 166, distance: 16.7
drag, startPoint x: 562, startPoint y: 166, endPoint x: 549, endPoint y: 155, distance: 16.5
click at [549, 155] on td "Not started" at bounding box center [535, 152] width 108 height 44
click at [729, 151] on icon at bounding box center [734, 151] width 11 height 11
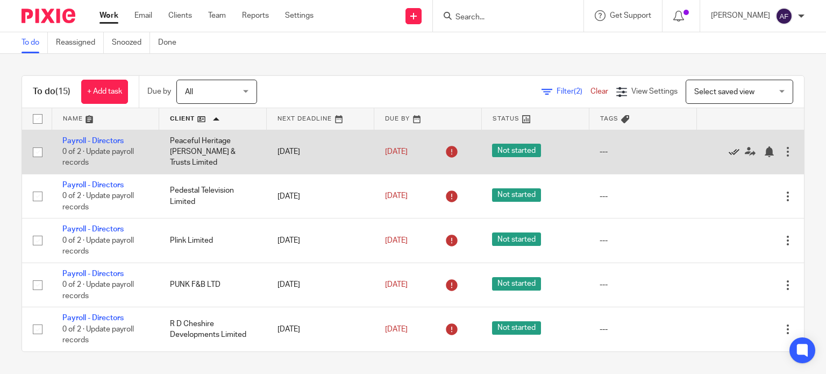
click at [729, 150] on icon at bounding box center [734, 151] width 11 height 11
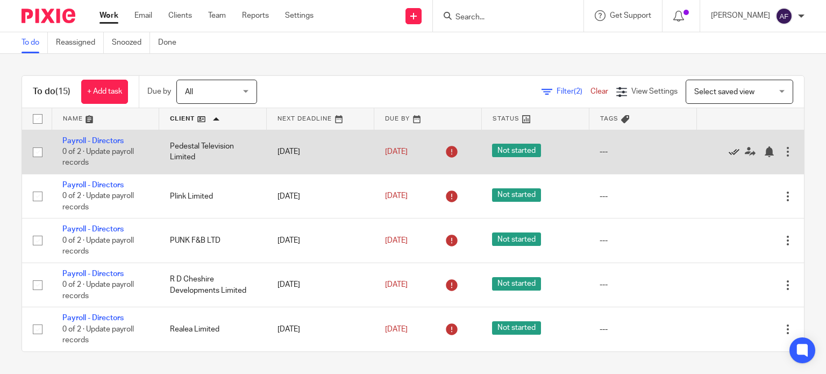
click at [729, 151] on icon at bounding box center [734, 151] width 11 height 11
click at [729, 150] on icon at bounding box center [734, 151] width 11 height 11
click at [729, 152] on icon at bounding box center [734, 151] width 11 height 11
click at [729, 151] on icon at bounding box center [734, 151] width 11 height 11
click at [729, 150] on icon at bounding box center [734, 151] width 11 height 11
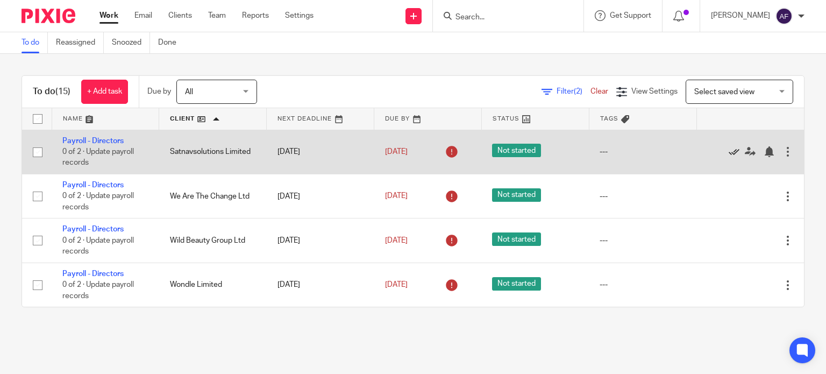
click at [729, 152] on icon at bounding box center [734, 151] width 11 height 11
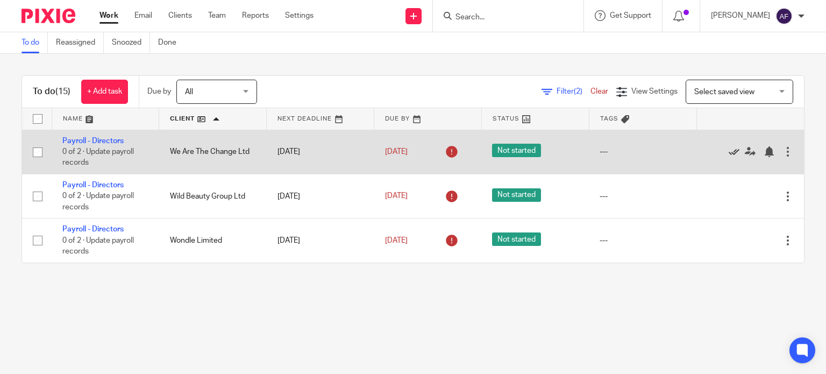
click at [729, 153] on icon at bounding box center [734, 151] width 11 height 11
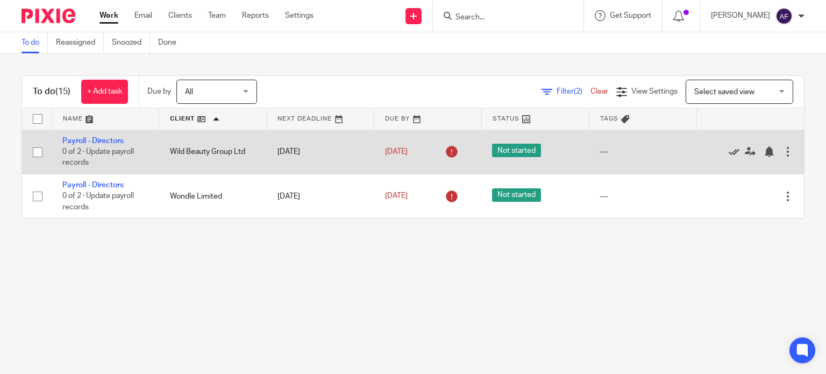
click at [729, 151] on icon at bounding box center [734, 151] width 11 height 11
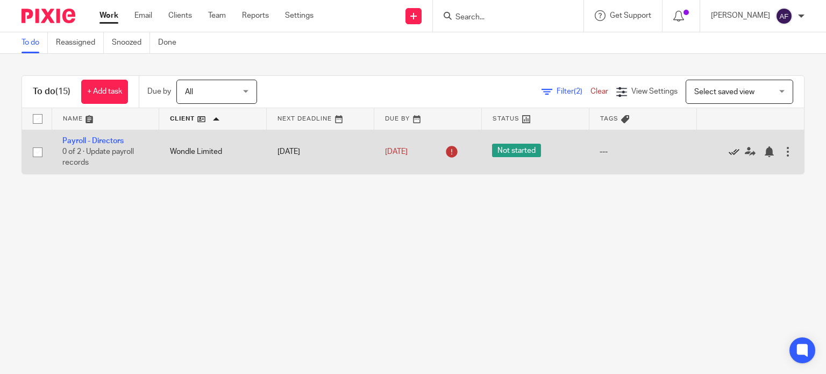
click at [711, 152] on div at bounding box center [744, 151] width 75 height 11
click at [729, 153] on icon at bounding box center [734, 151] width 11 height 11
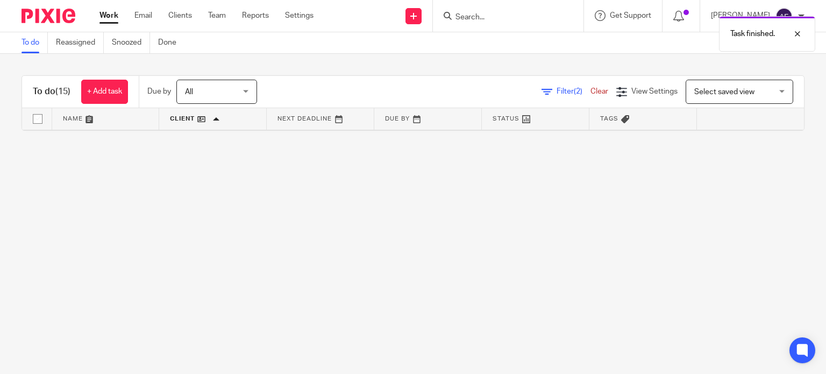
click at [114, 17] on link "Work" at bounding box center [108, 15] width 19 height 11
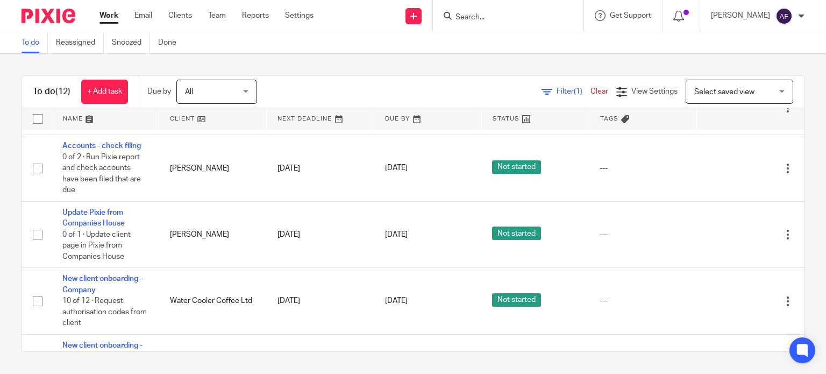
scroll to position [265, 0]
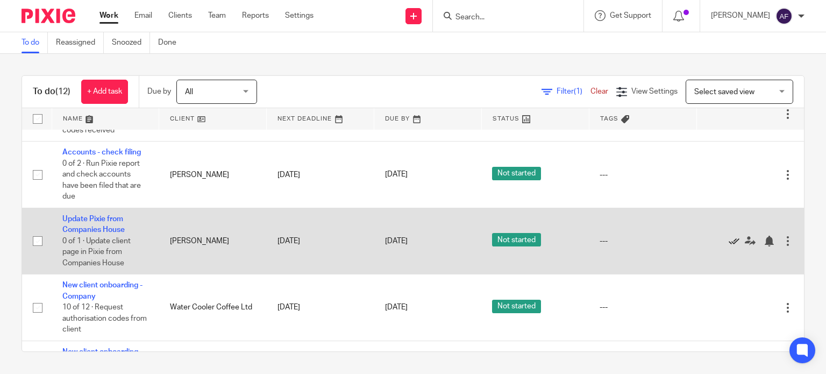
click at [729, 242] on icon at bounding box center [734, 241] width 11 height 11
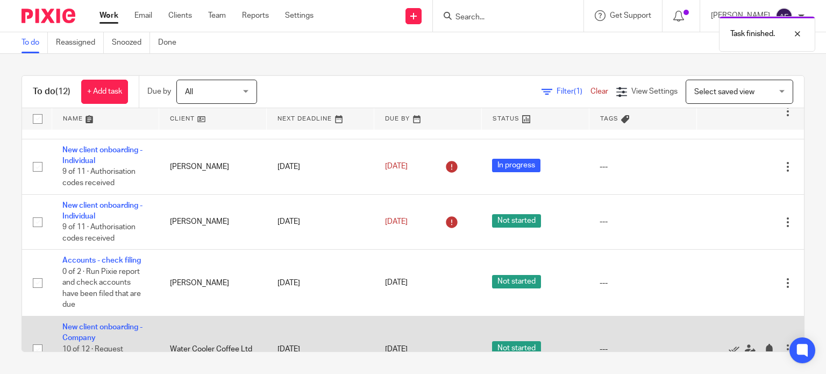
scroll to position [157, 0]
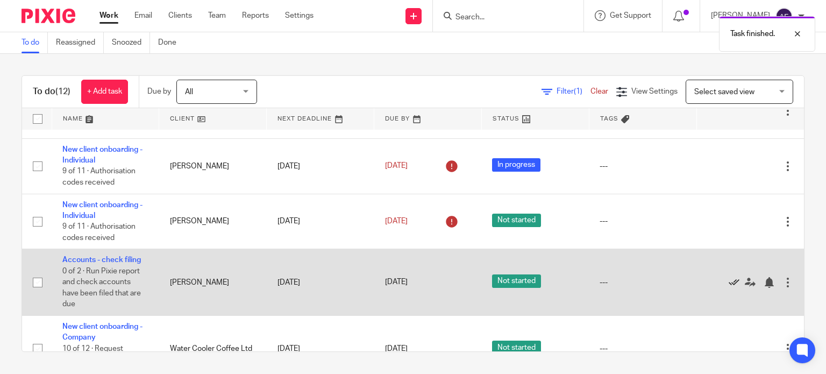
click at [729, 286] on icon at bounding box center [734, 282] width 11 height 11
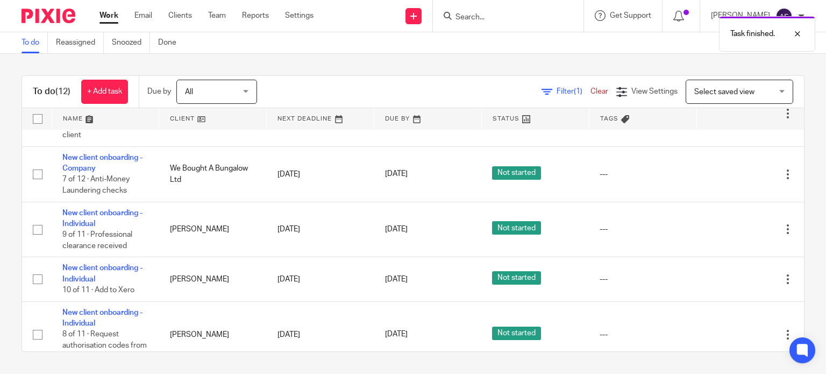
scroll to position [345, 0]
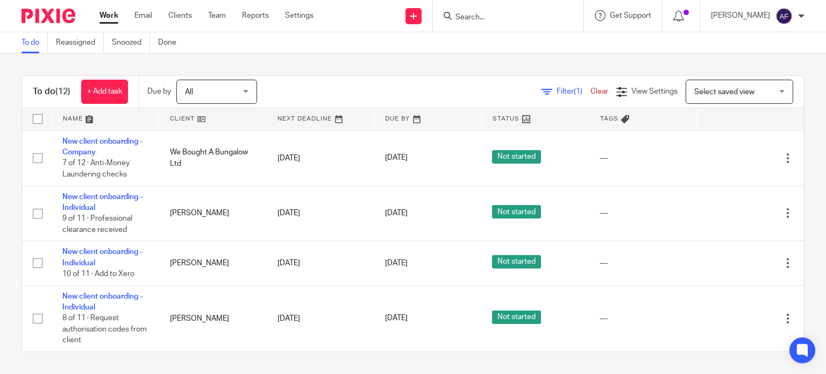
click at [104, 15] on link "Work" at bounding box center [108, 15] width 19 height 11
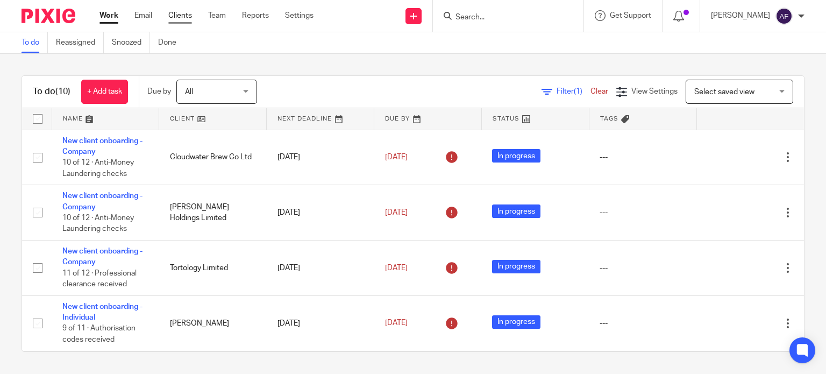
click at [183, 18] on link "Clients" at bounding box center [180, 15] width 24 height 11
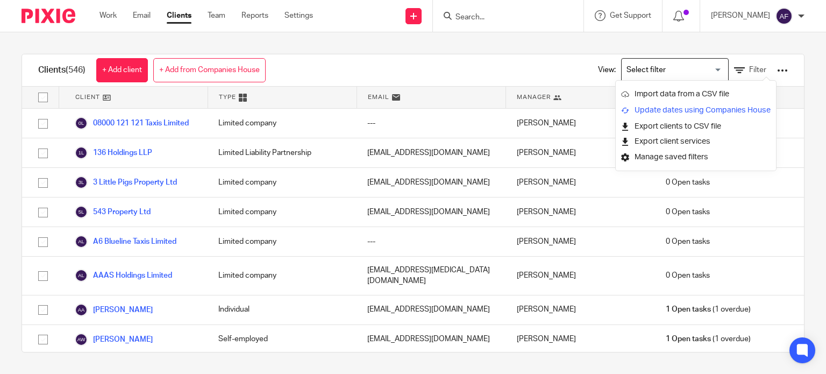
click at [740, 110] on link "Update dates using Companies House" at bounding box center [695, 110] width 149 height 16
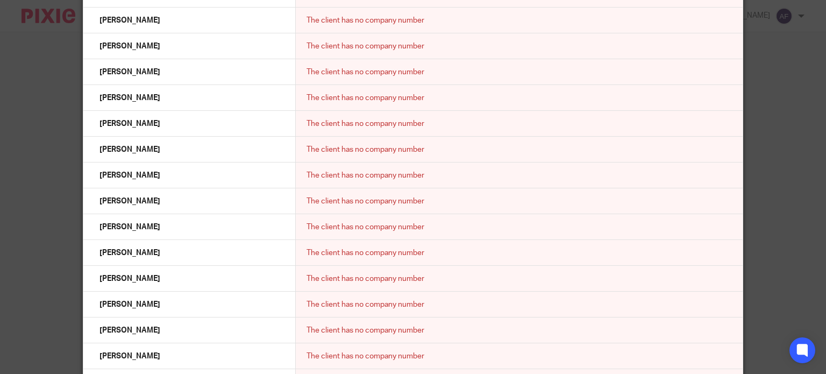
scroll to position [8139, 0]
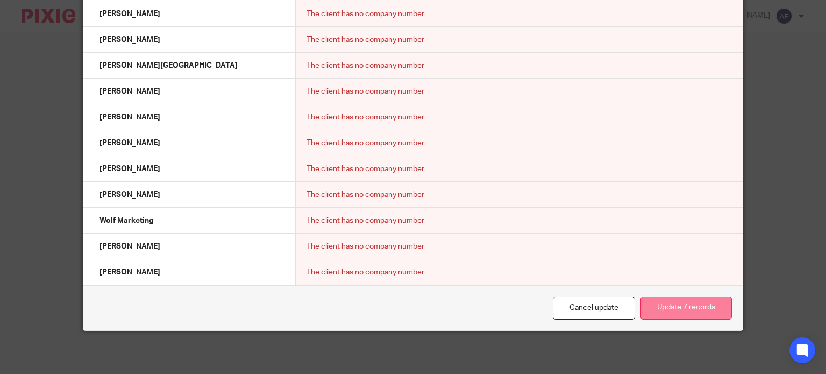
click at [709, 311] on button "Update 7 records" at bounding box center [685, 307] width 91 height 23
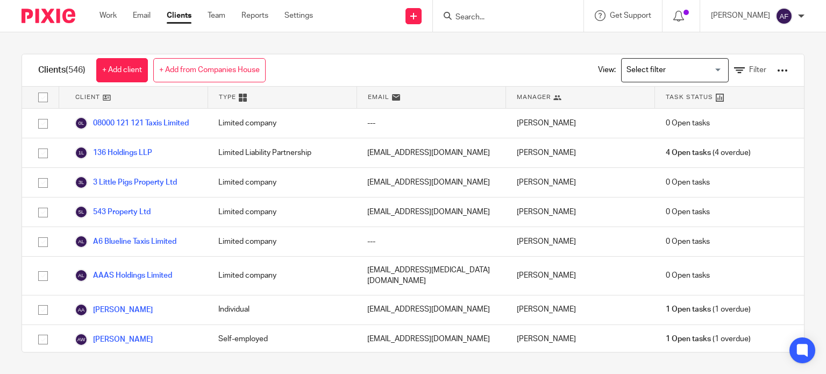
click at [777, 71] on div at bounding box center [782, 70] width 11 height 11
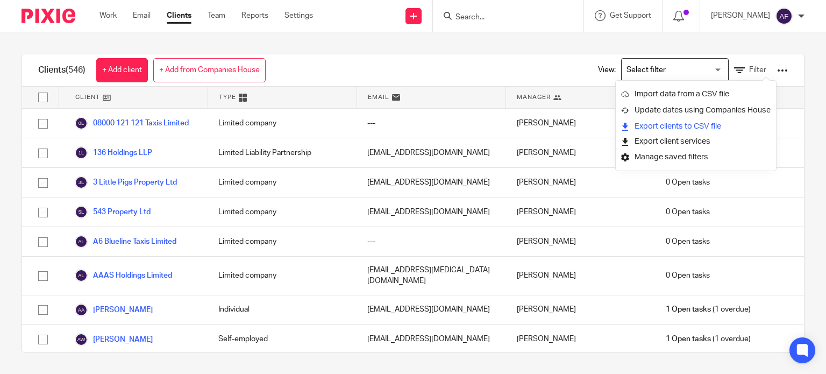
click at [710, 127] on link "Export clients to CSV file" at bounding box center [695, 126] width 149 height 16
